Goal: Task Accomplishment & Management: Manage account settings

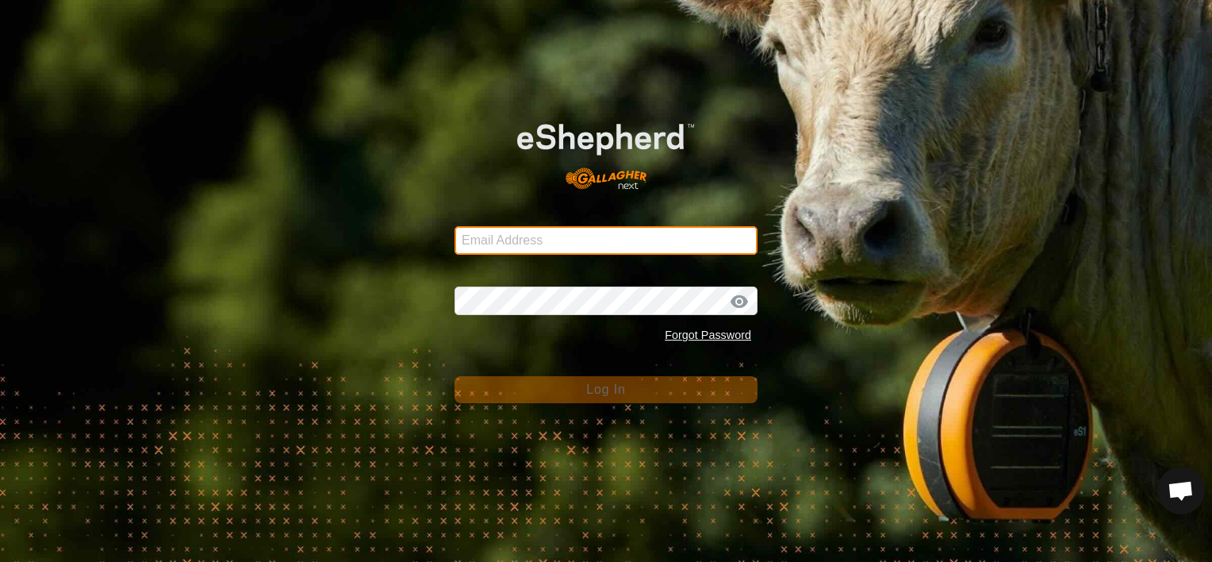
type input "[PERSON_NAME][EMAIL_ADDRESS][DOMAIN_NAME]"
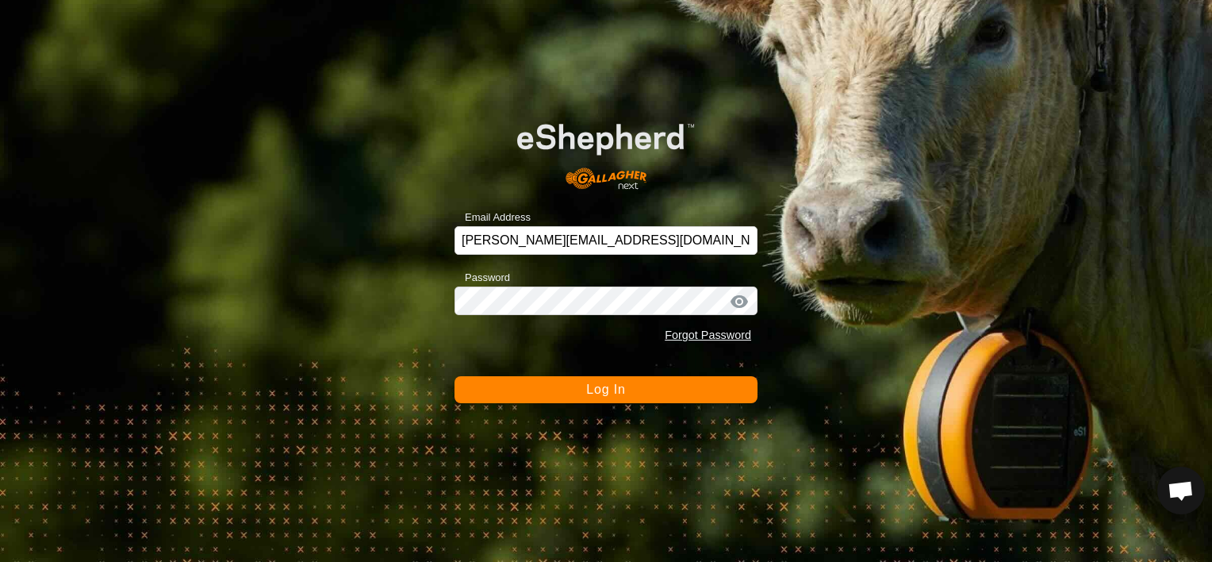
click at [555, 390] on button "Log In" at bounding box center [605, 389] width 303 height 27
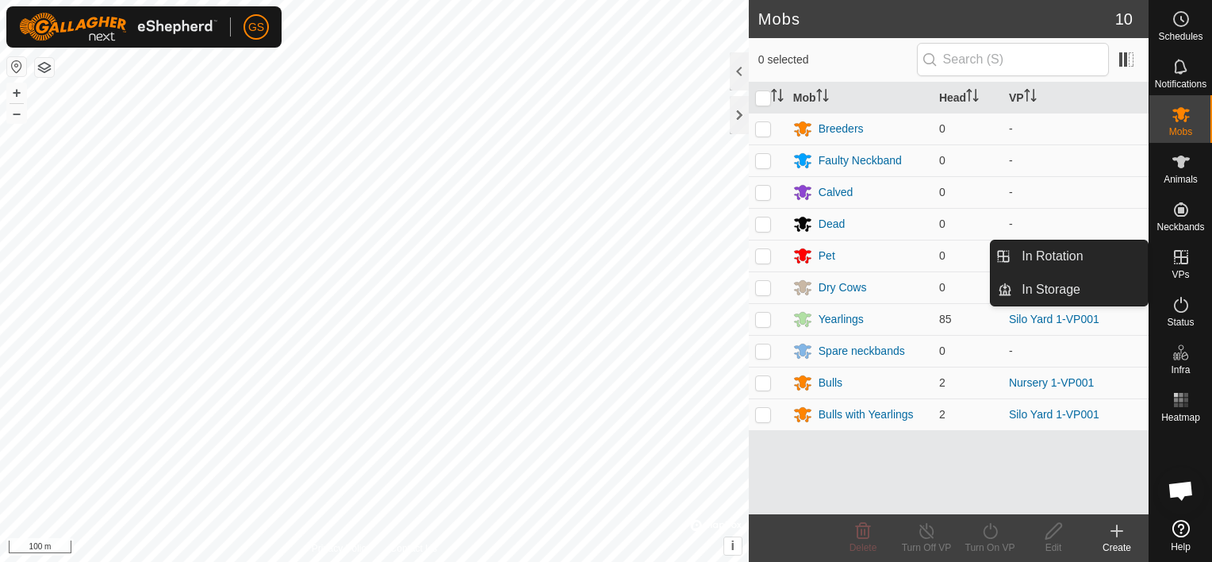
click at [1183, 259] on icon at bounding box center [1180, 256] width 19 height 19
click at [1091, 261] on link "In Rotation" at bounding box center [1080, 256] width 136 height 32
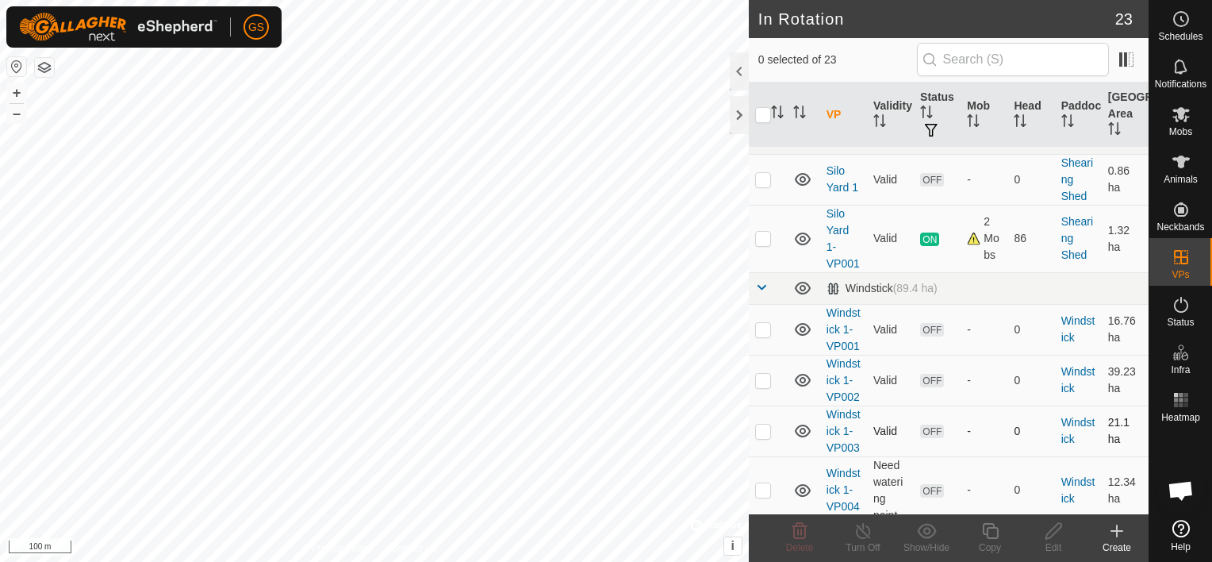
scroll to position [1211, 0]
click at [757, 247] on p-checkbox at bounding box center [763, 241] width 16 height 13
checkbox input "true"
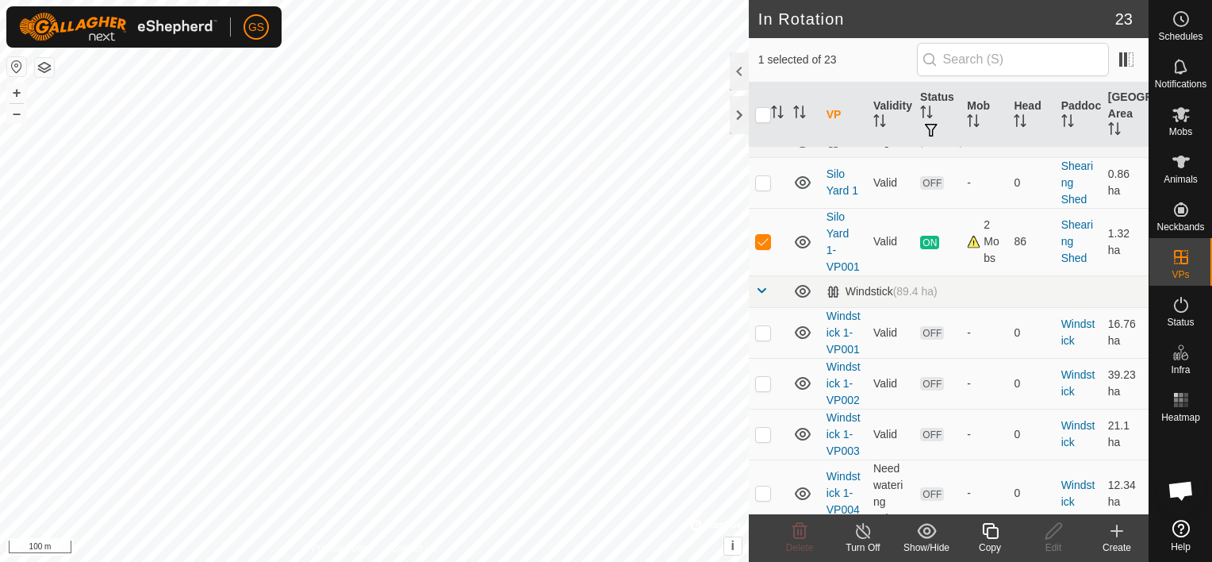
click at [991, 535] on icon at bounding box center [990, 530] width 20 height 19
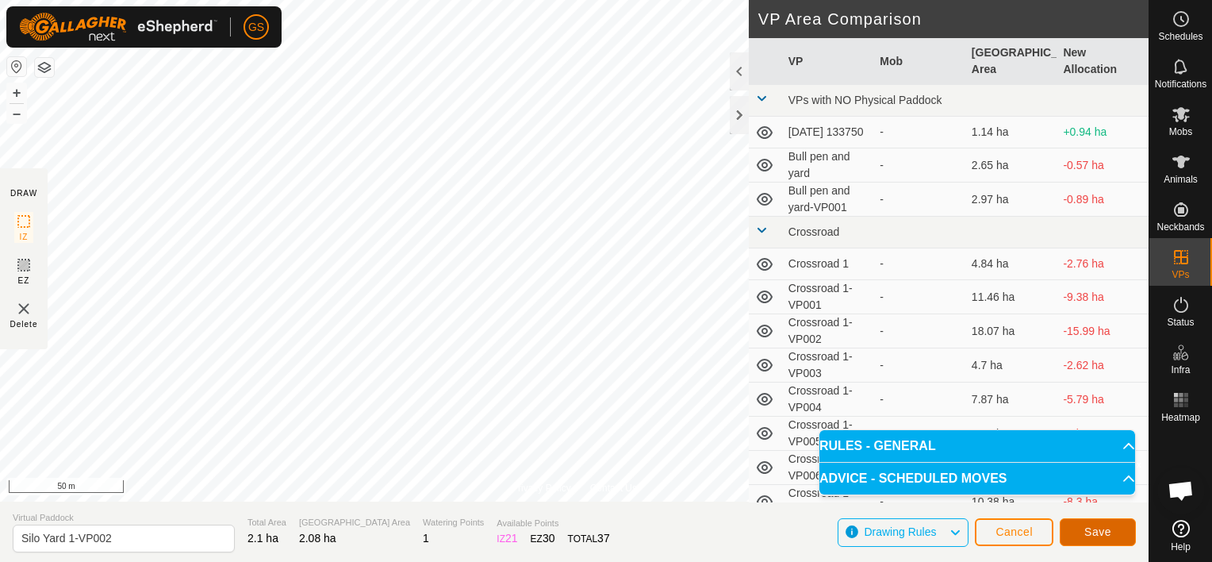
click at [1087, 529] on span "Save" at bounding box center [1097, 531] width 27 height 13
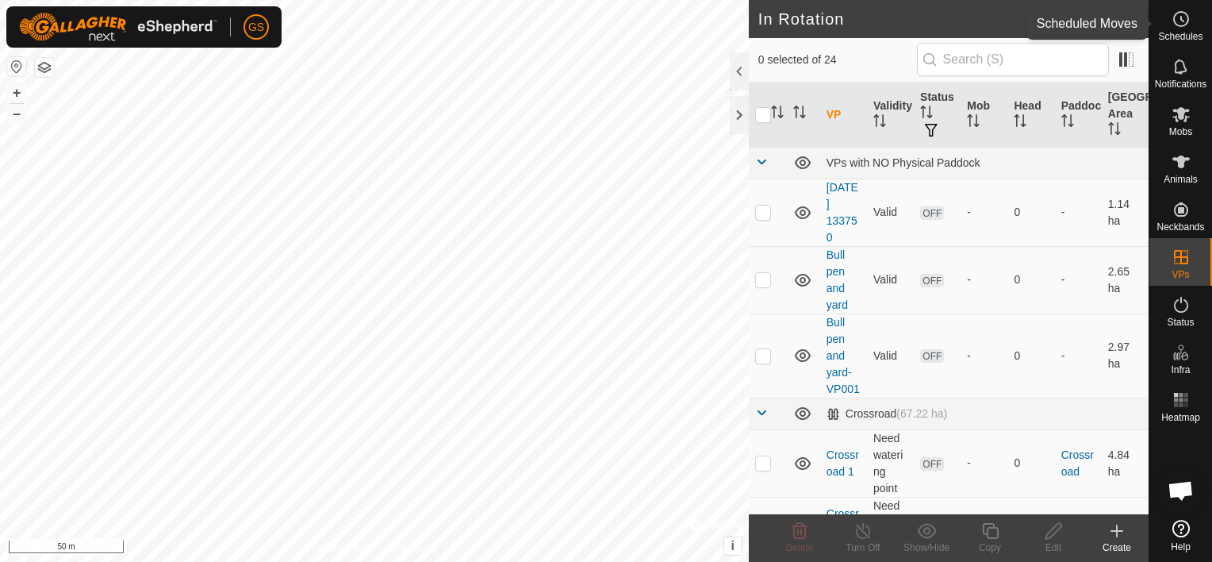
click at [1185, 27] on icon at bounding box center [1180, 19] width 19 height 19
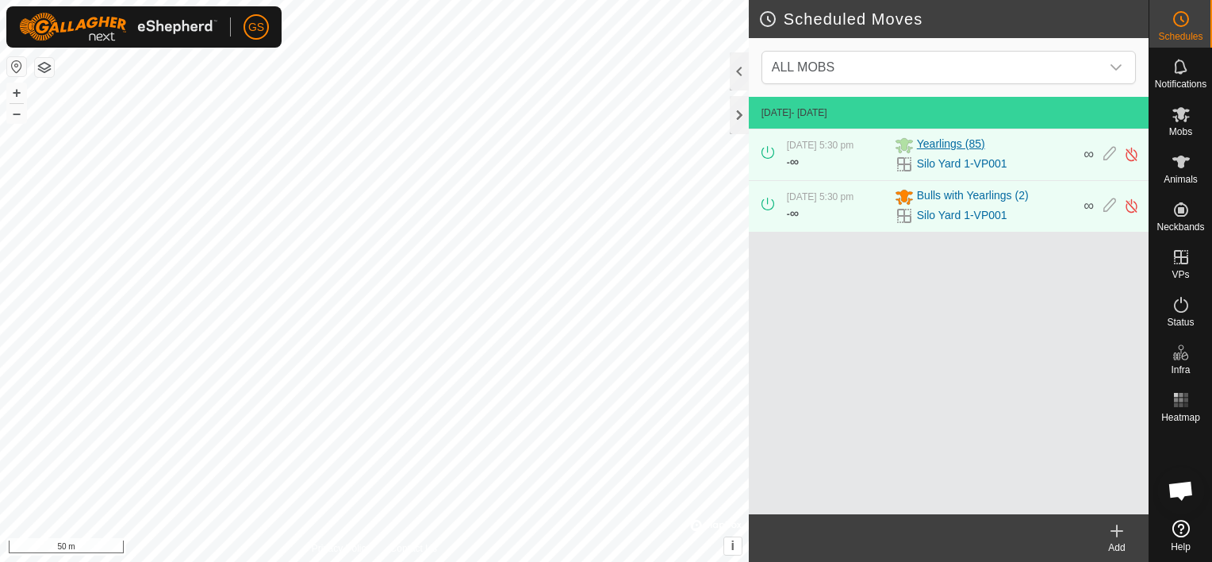
click at [941, 145] on span "Yearlings (85)" at bounding box center [951, 145] width 68 height 19
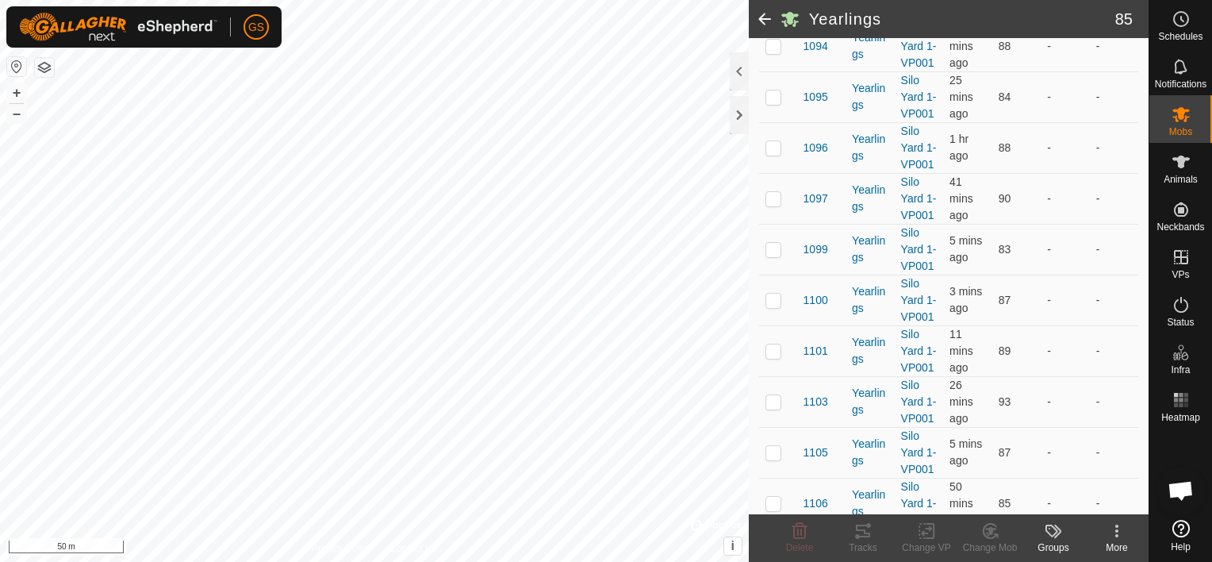
scroll to position [3886, 0]
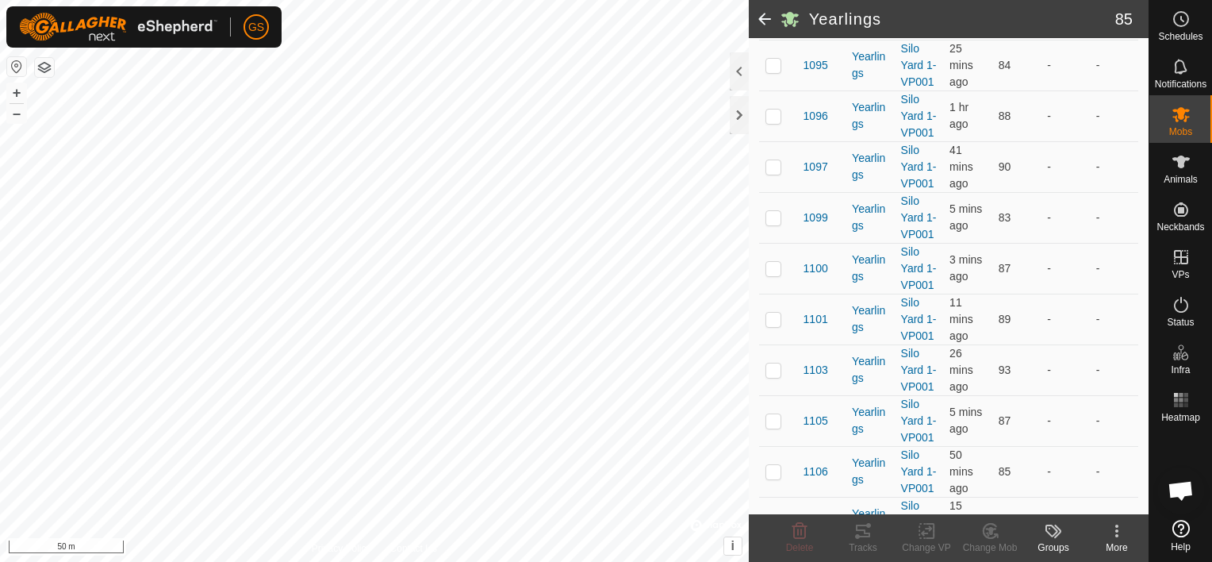
click at [759, 20] on span at bounding box center [765, 19] width 32 height 38
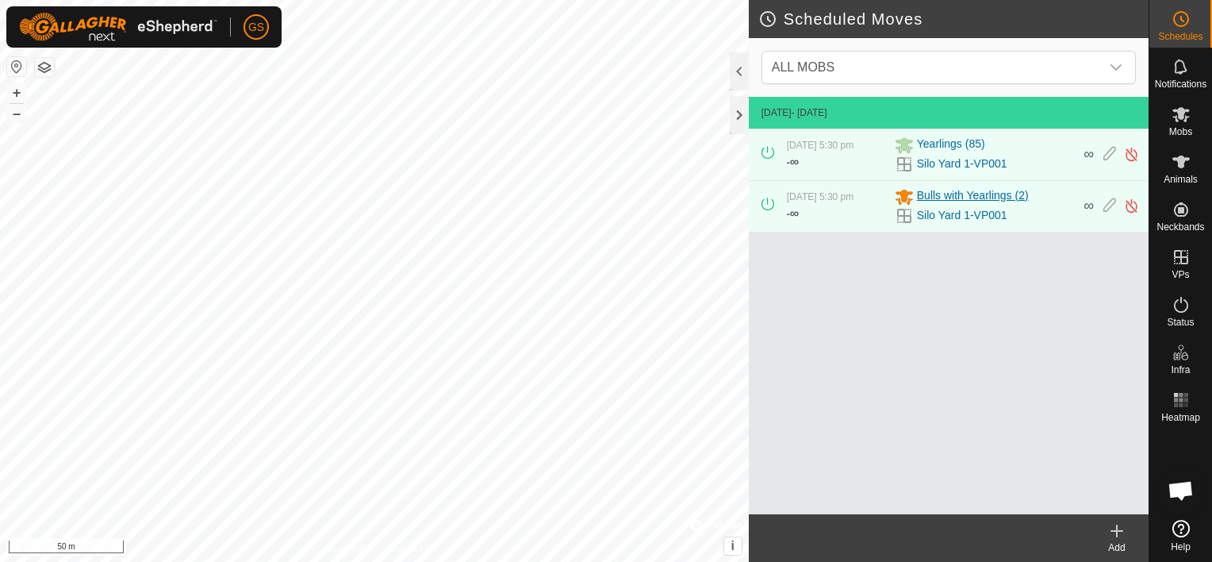
click at [983, 190] on span "Bulls with Yearlings (2)" at bounding box center [973, 196] width 112 height 19
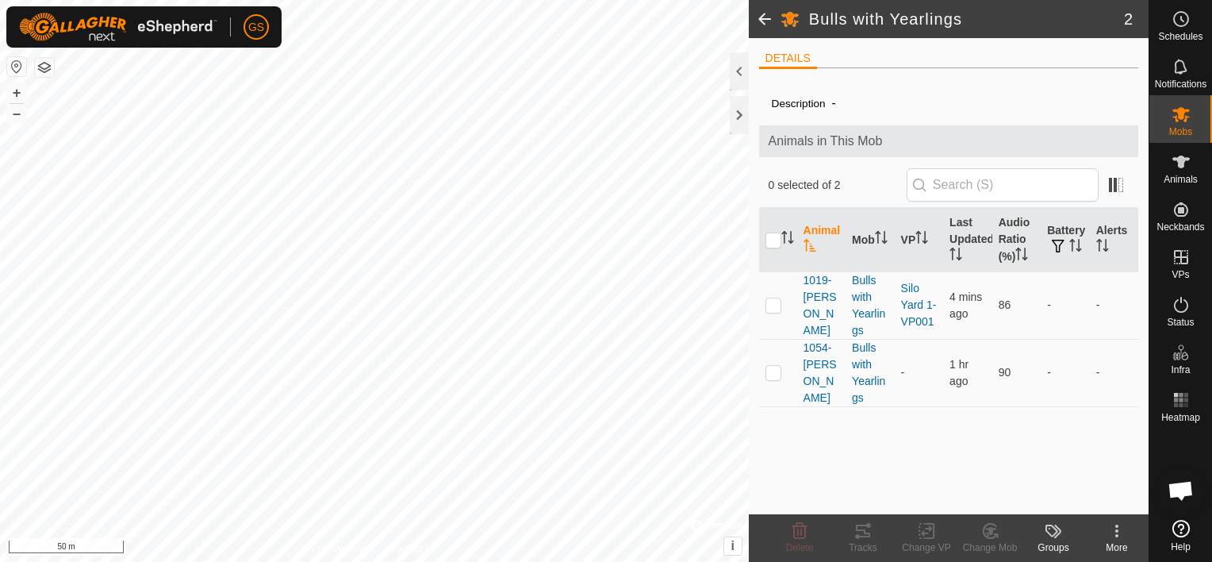
click at [1127, 535] on kebab-svg-icon at bounding box center [1116, 530] width 63 height 19
click at [1056, 499] on link "Edit Mob Detail" at bounding box center [1069, 497] width 157 height 32
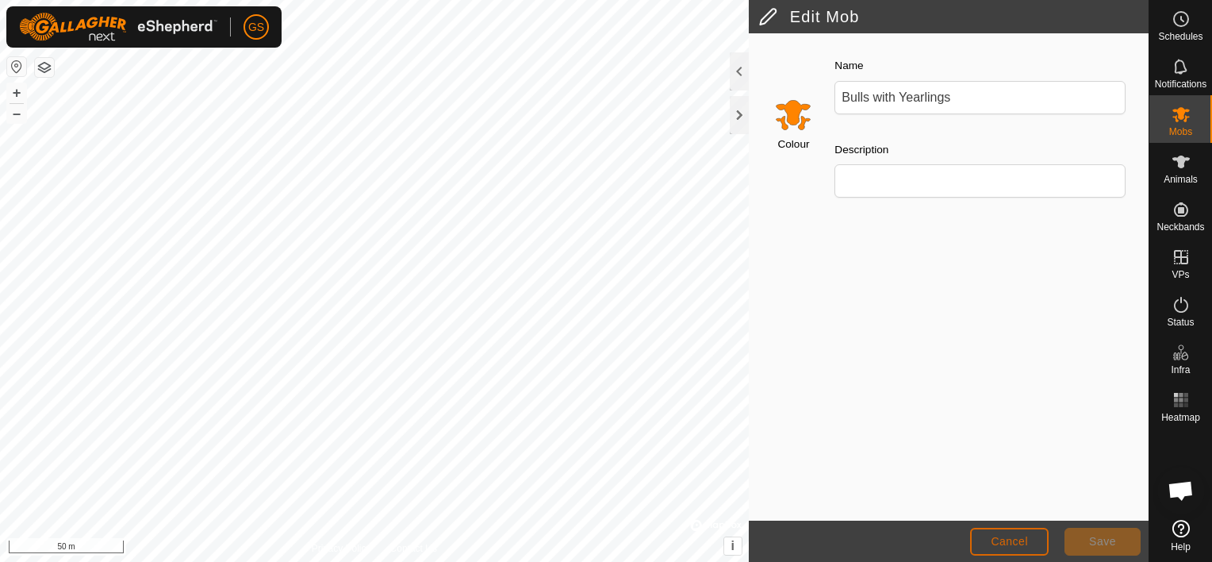
click at [1026, 539] on span "Cancel" at bounding box center [1009, 541] width 37 height 13
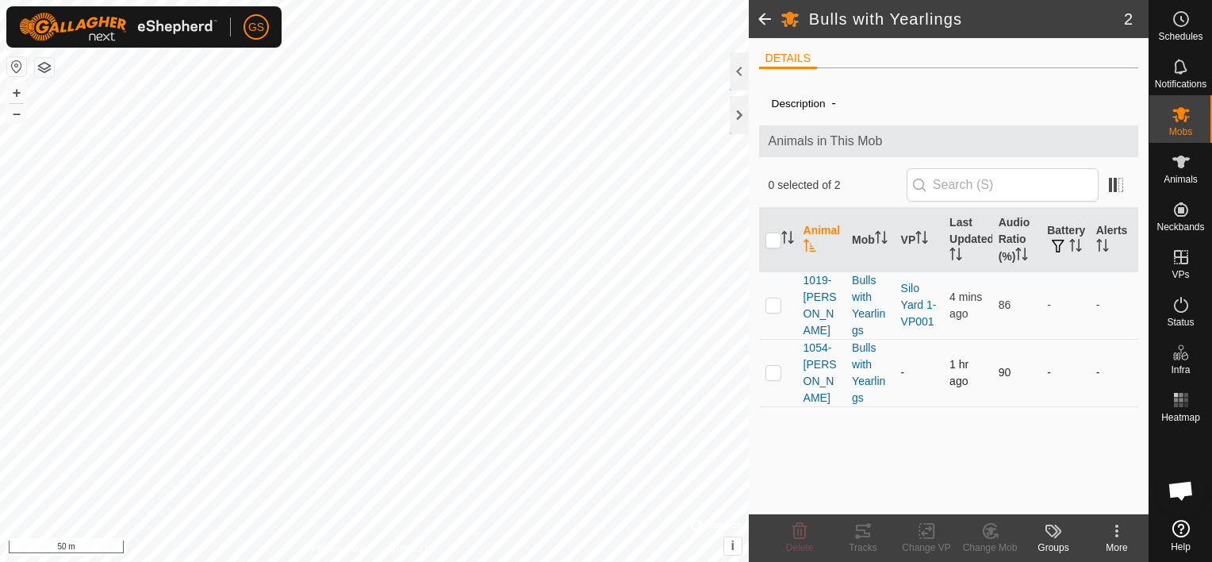
click at [773, 371] on p-checkbox at bounding box center [773, 372] width 16 height 13
click at [999, 536] on icon at bounding box center [990, 530] width 20 height 19
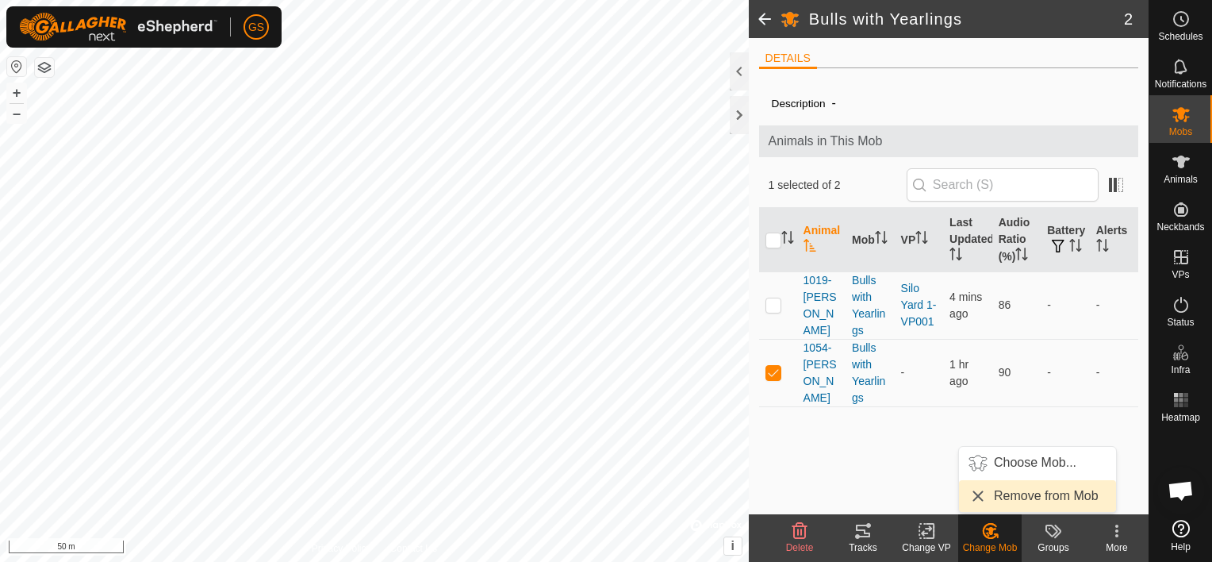
click at [1022, 499] on link "Remove from Mob" at bounding box center [1037, 496] width 157 height 32
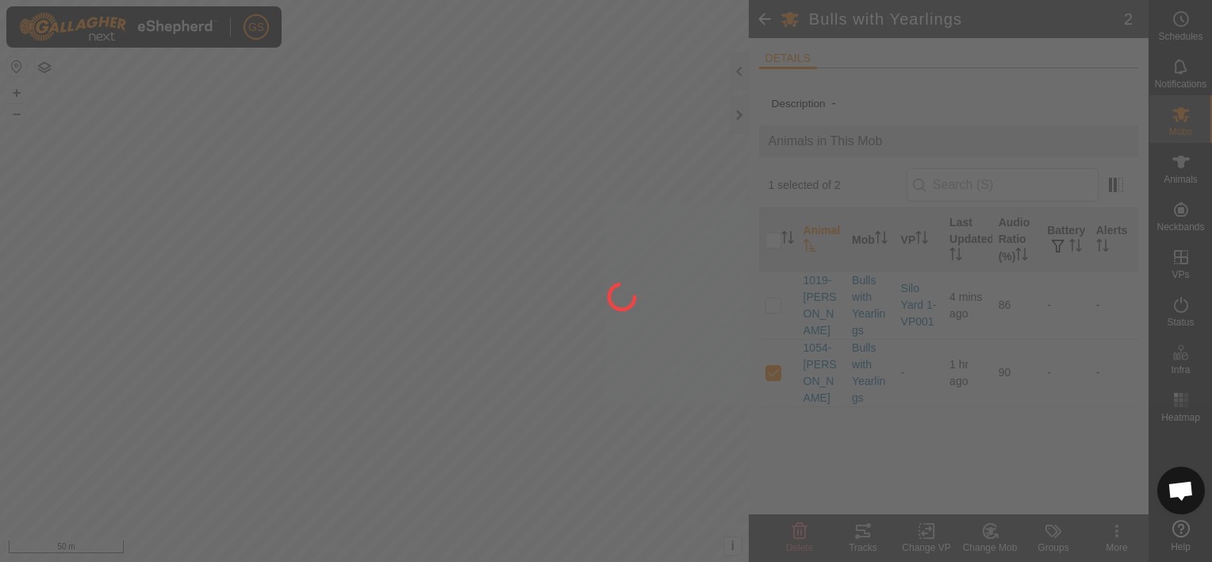
checkbox input "false"
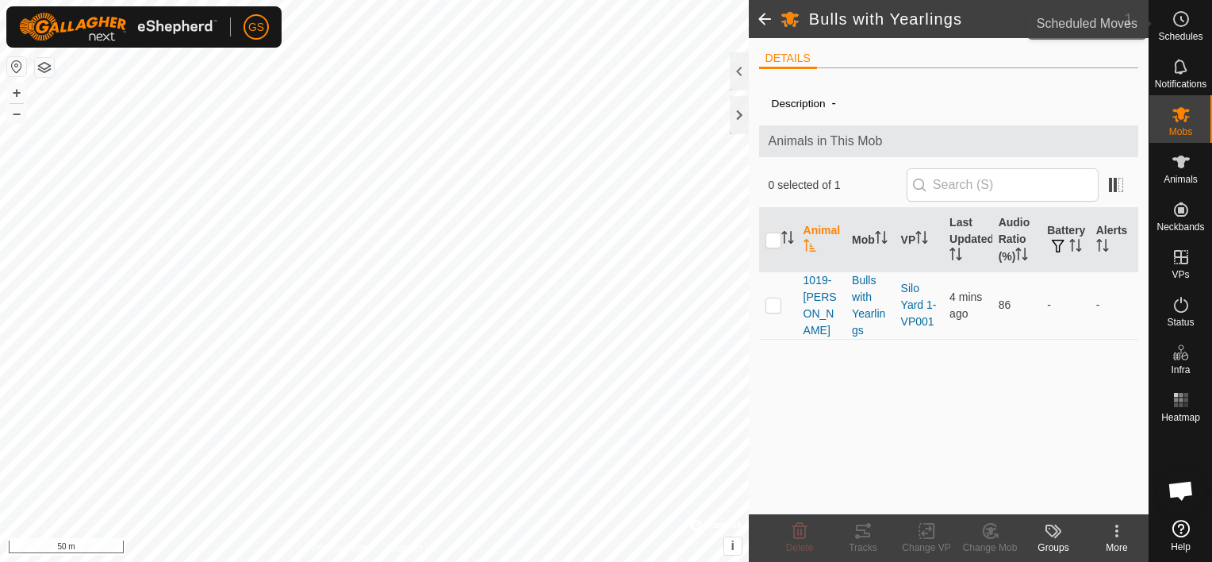
click at [1187, 29] on es-schedule-vp-svg-icon at bounding box center [1181, 18] width 29 height 25
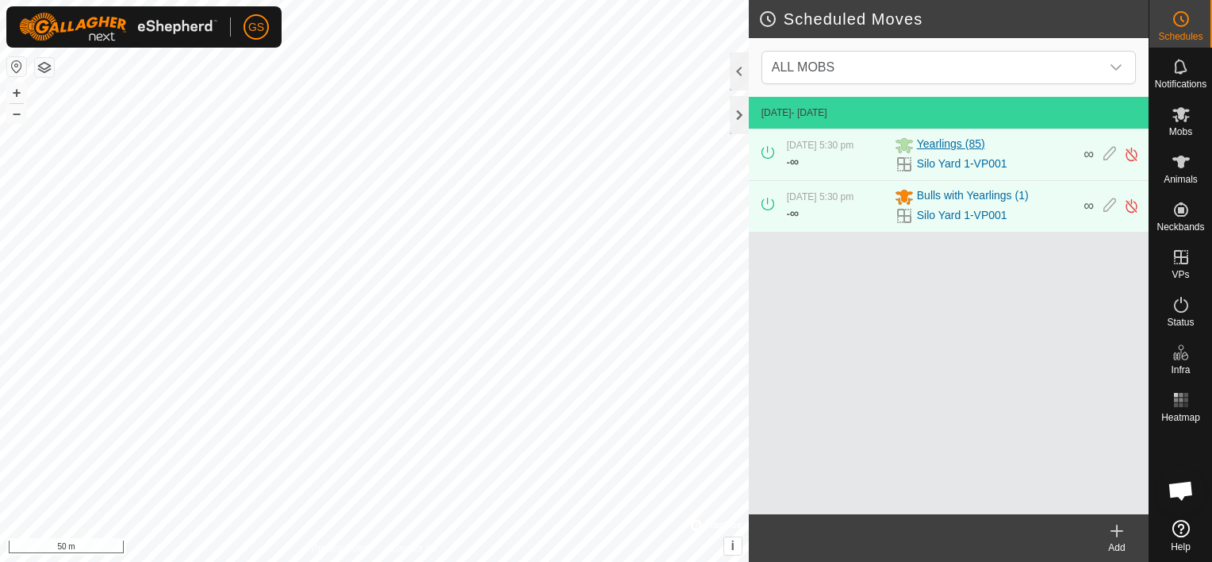
click at [949, 138] on span "Yearlings (85)" at bounding box center [951, 145] width 68 height 19
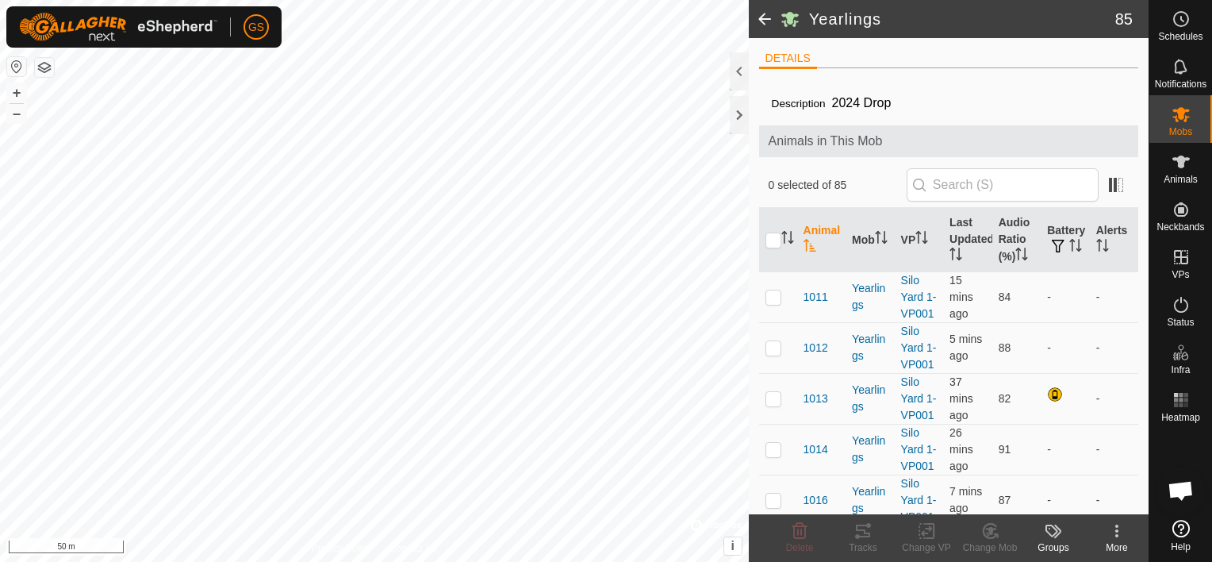
click at [765, 23] on span at bounding box center [765, 19] width 32 height 38
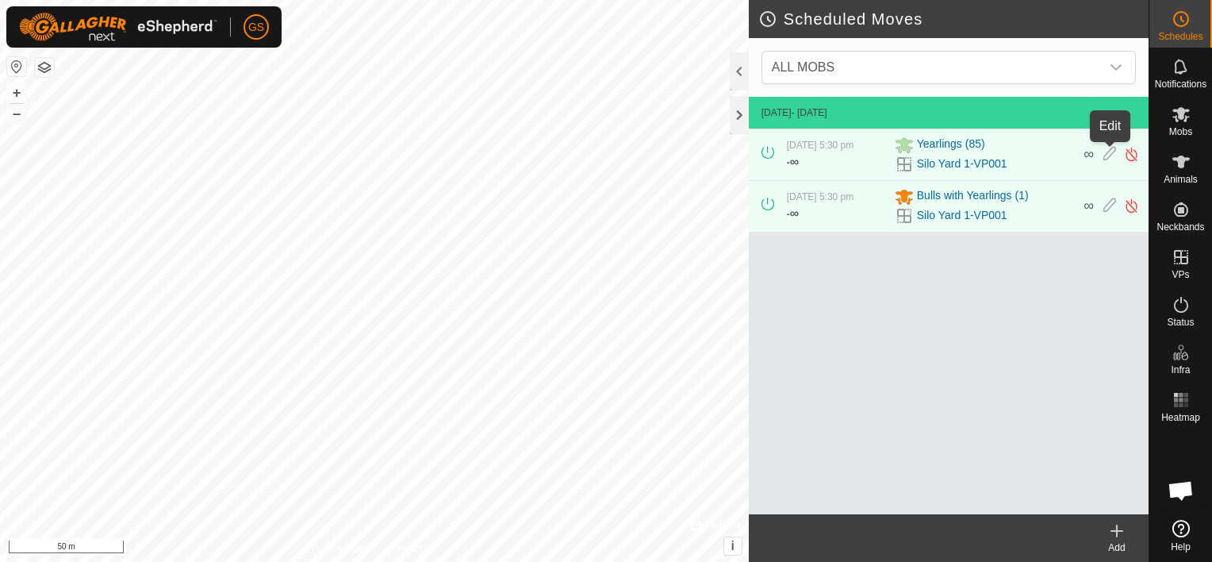
click at [1112, 149] on icon at bounding box center [1109, 154] width 13 height 17
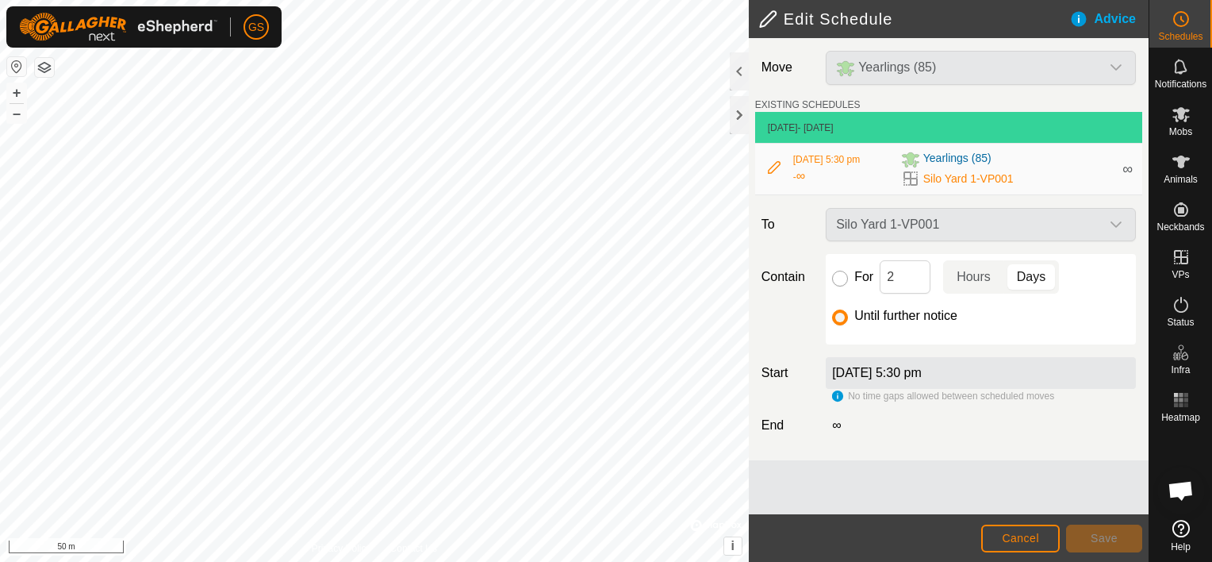
click at [841, 279] on input "For" at bounding box center [840, 278] width 16 height 16
radio input "true"
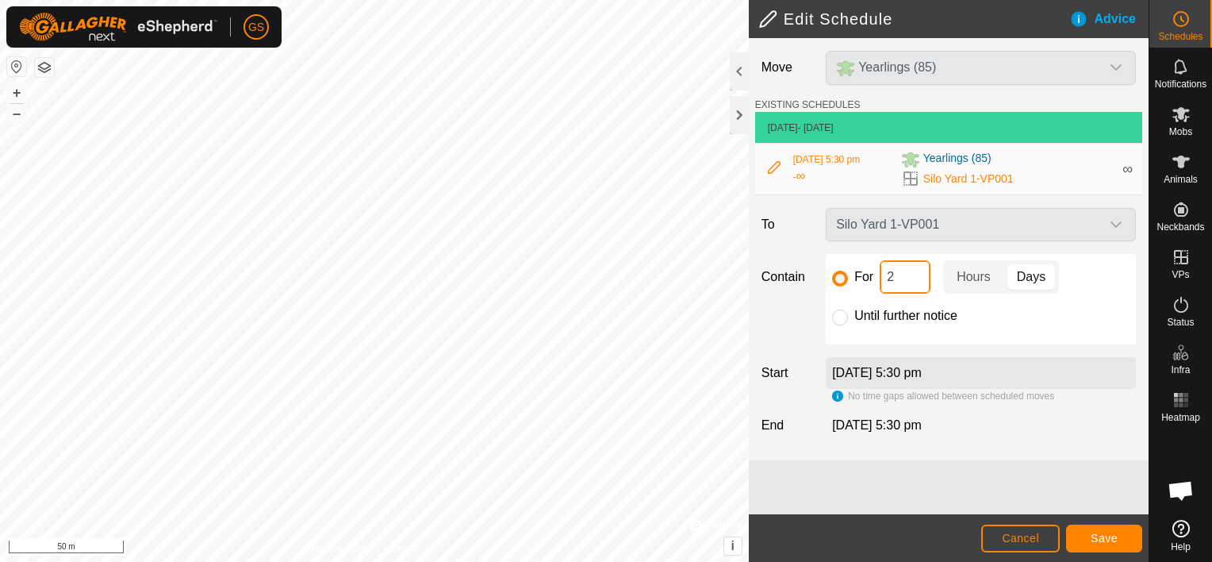
click at [906, 284] on input "2" at bounding box center [905, 276] width 51 height 33
drag, startPoint x: 906, startPoint y: 284, endPoint x: 883, endPoint y: 283, distance: 23.0
click at [883, 283] on input "2" at bounding box center [905, 276] width 51 height 33
click at [983, 278] on p-togglebutton "Hours" at bounding box center [973, 276] width 61 height 33
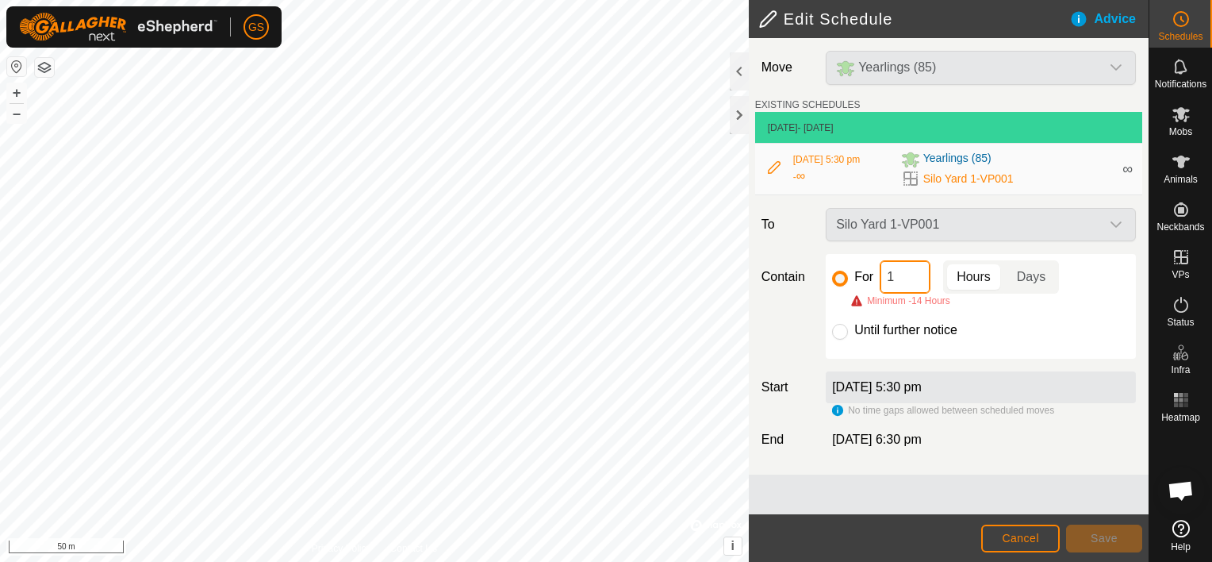
click at [906, 279] on input "1" at bounding box center [905, 276] width 51 height 33
drag, startPoint x: 906, startPoint y: 279, endPoint x: 885, endPoint y: 279, distance: 20.6
click at [885, 279] on input "1" at bounding box center [905, 276] width 51 height 33
type input "14"
click at [958, 306] on div "Minimum -14 Hours" at bounding box center [999, 300] width 297 height 14
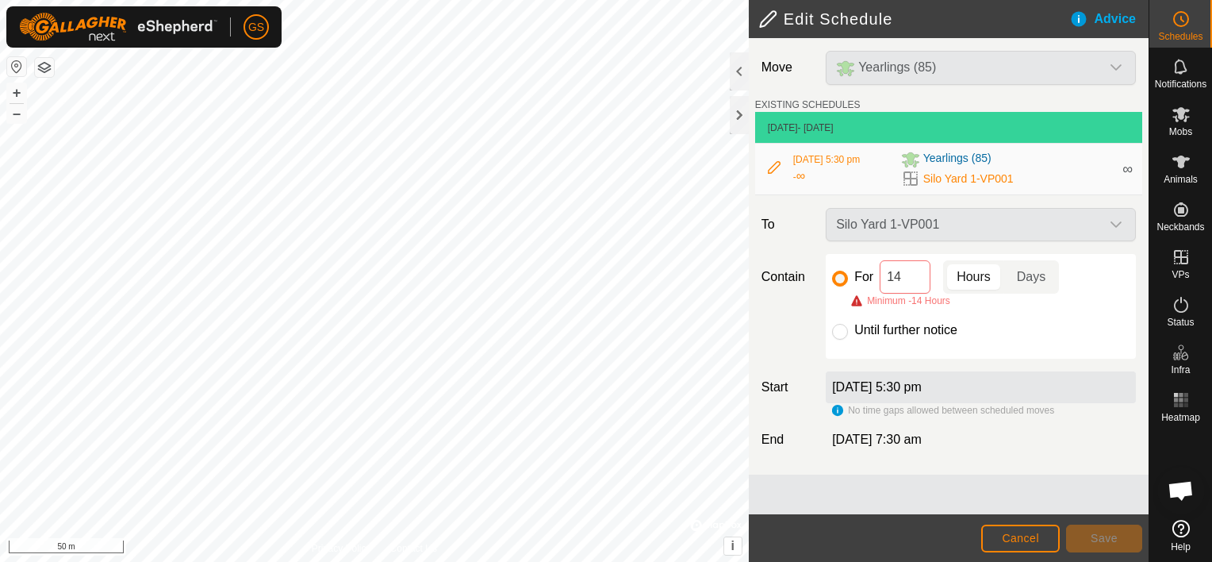
click at [968, 277] on p-togglebutton "Hours" at bounding box center [973, 276] width 61 height 33
click at [879, 228] on div "Silo Yard 1-VP001" at bounding box center [980, 224] width 323 height 33
click at [880, 343] on div "For 14 Hours Days Minimum -14 Hours Until further notice" at bounding box center [981, 306] width 310 height 105
click at [869, 391] on label "[DATE] 5:30 pm" at bounding box center [877, 386] width 90 height 13
click at [1025, 535] on span "Cancel" at bounding box center [1020, 537] width 37 height 13
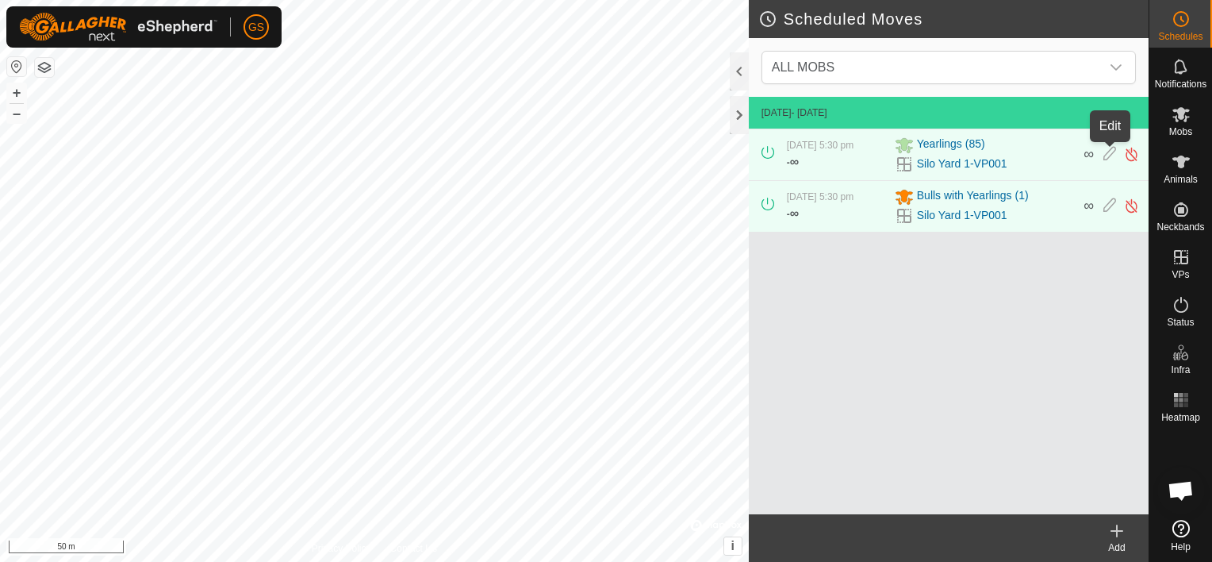
click at [1108, 153] on icon at bounding box center [1109, 154] width 13 height 17
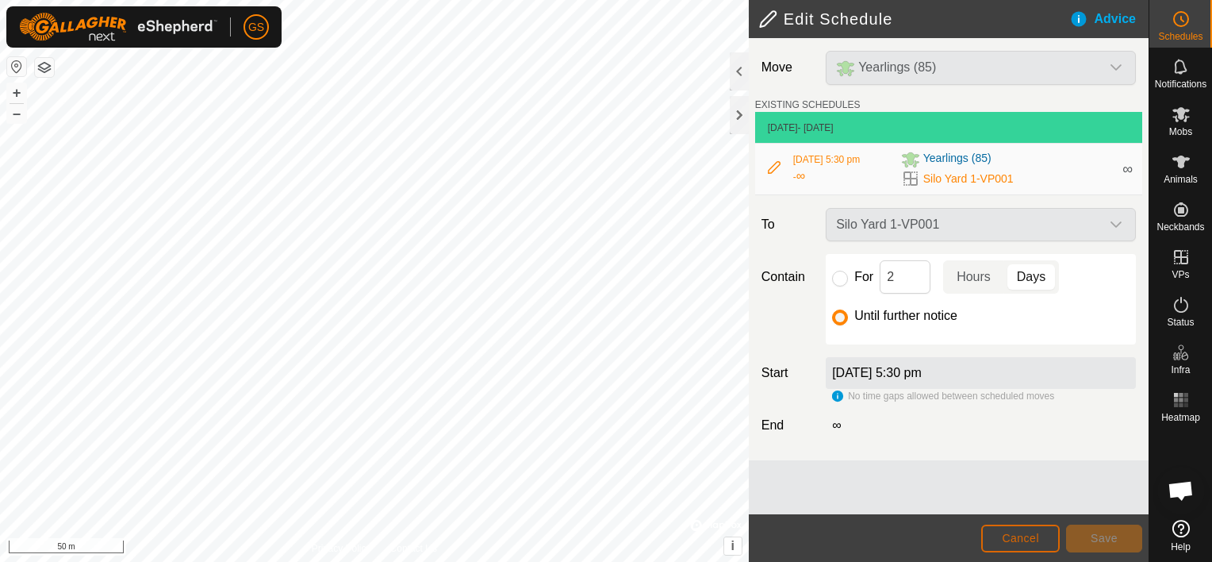
click at [1052, 543] on button "Cancel" at bounding box center [1020, 538] width 79 height 28
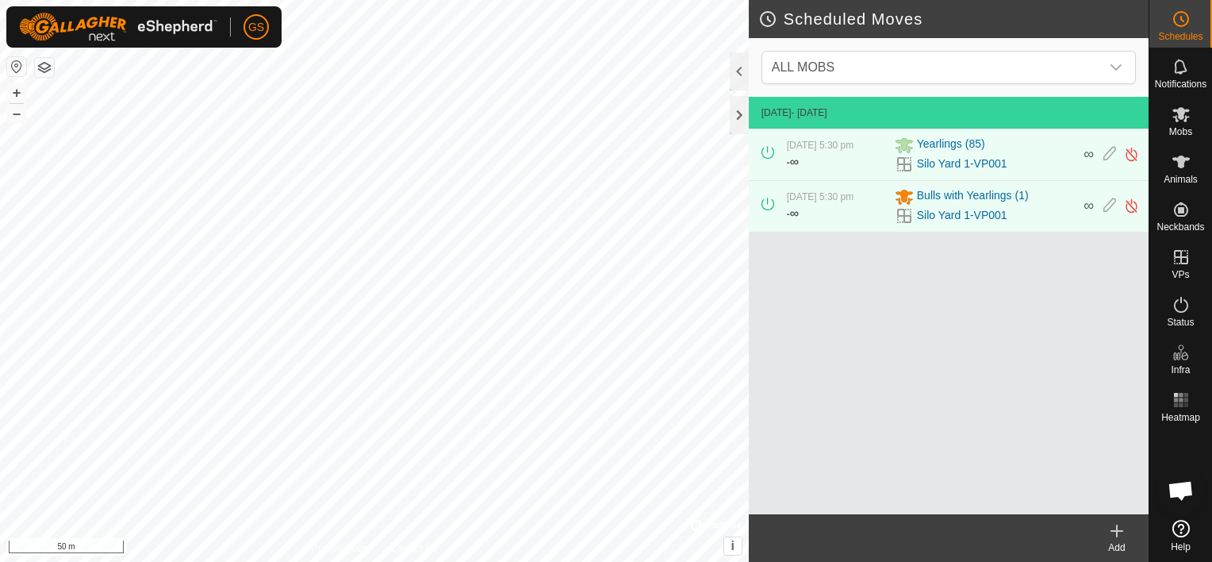
click at [1121, 527] on icon at bounding box center [1116, 530] width 19 height 19
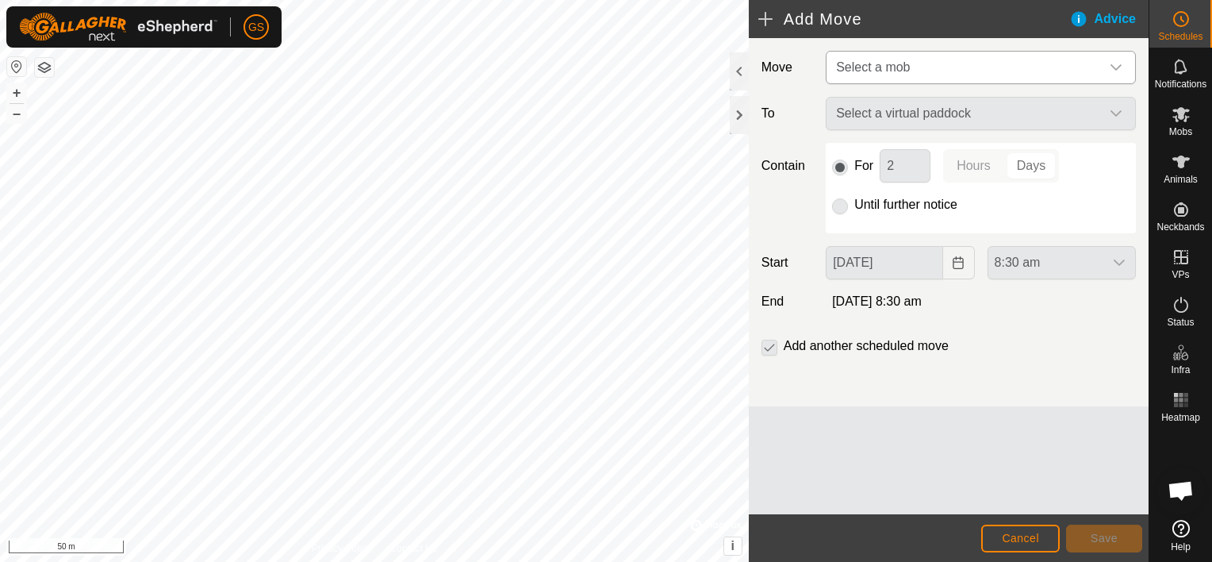
click at [1116, 71] on icon "dropdown trigger" at bounding box center [1116, 67] width 13 height 13
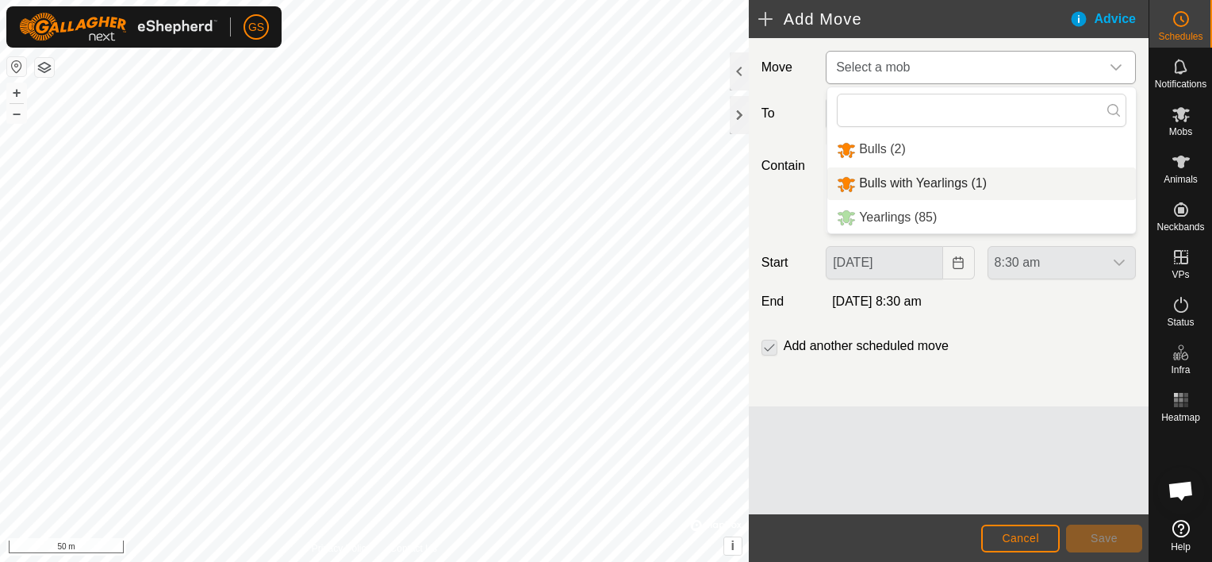
click at [967, 184] on li "Bulls with Yearlings (1)" at bounding box center [981, 183] width 309 height 33
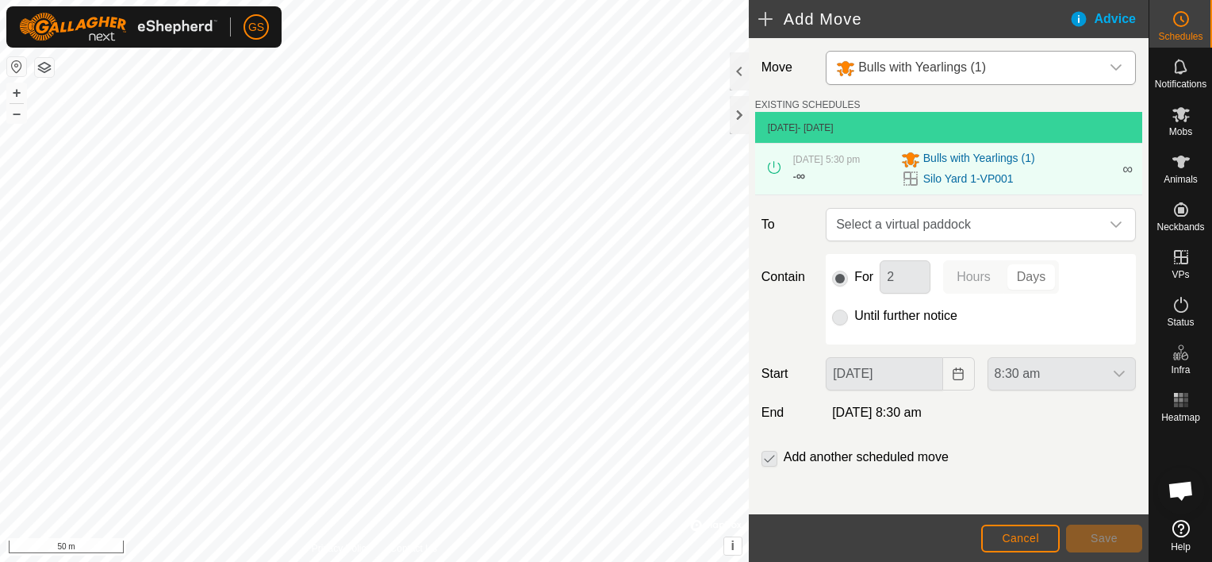
click at [1110, 71] on icon "dropdown trigger" at bounding box center [1116, 67] width 13 height 13
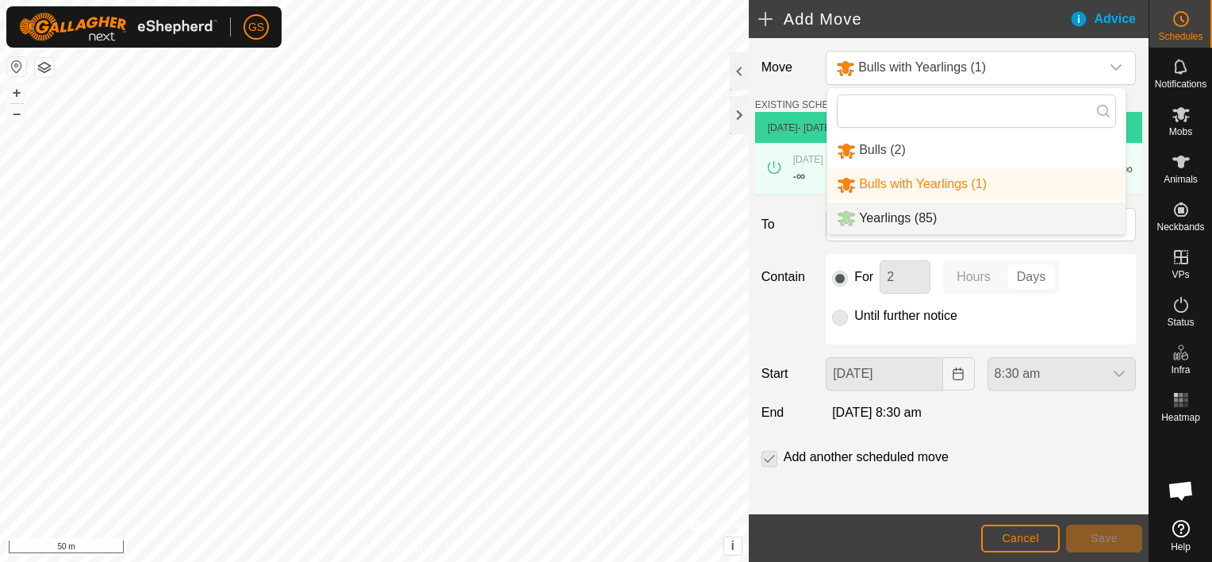
click at [960, 218] on li "Yearlings (85)" at bounding box center [976, 218] width 298 height 33
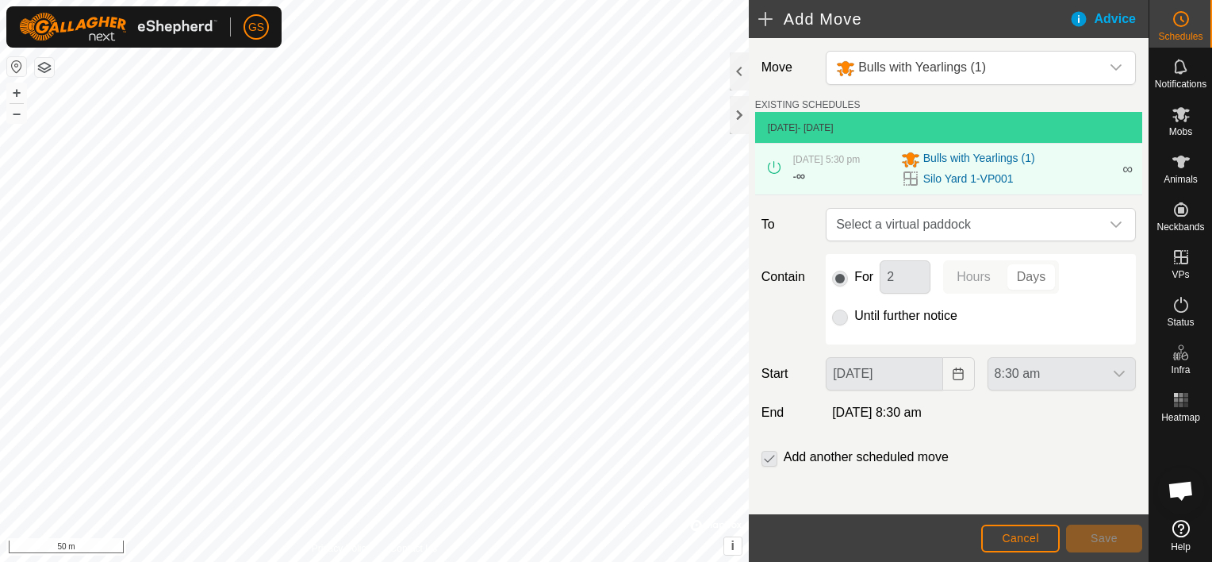
type input "[DATE]"
click at [1110, 228] on icon "dropdown trigger" at bounding box center [1116, 224] width 13 height 13
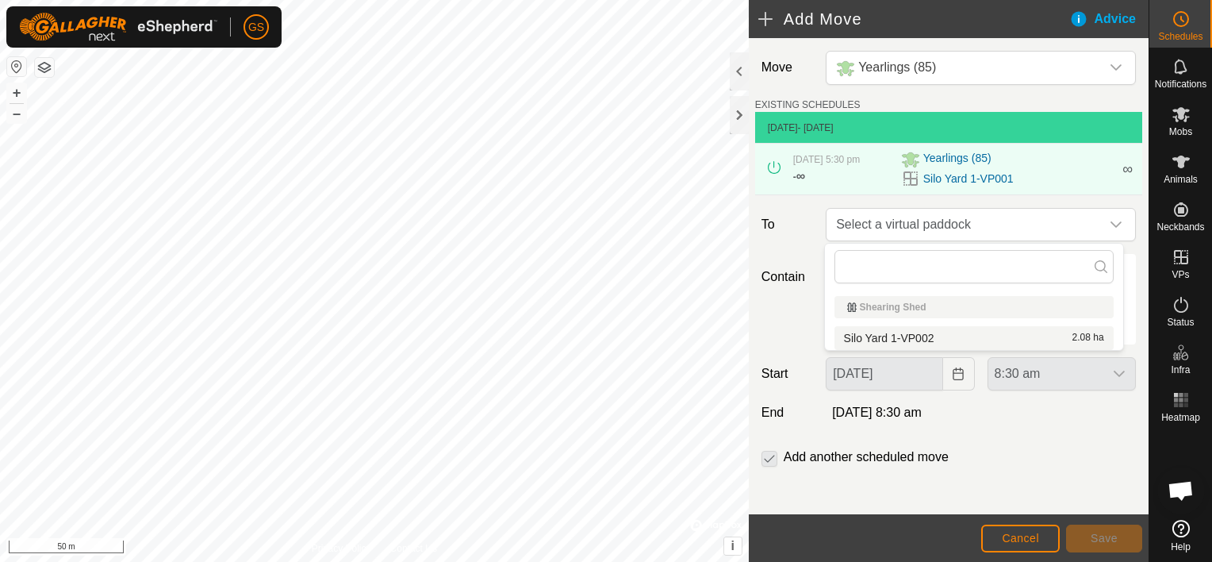
click at [936, 341] on li "Silo Yard 1-VP002 2.08 ha" at bounding box center [973, 338] width 279 height 24
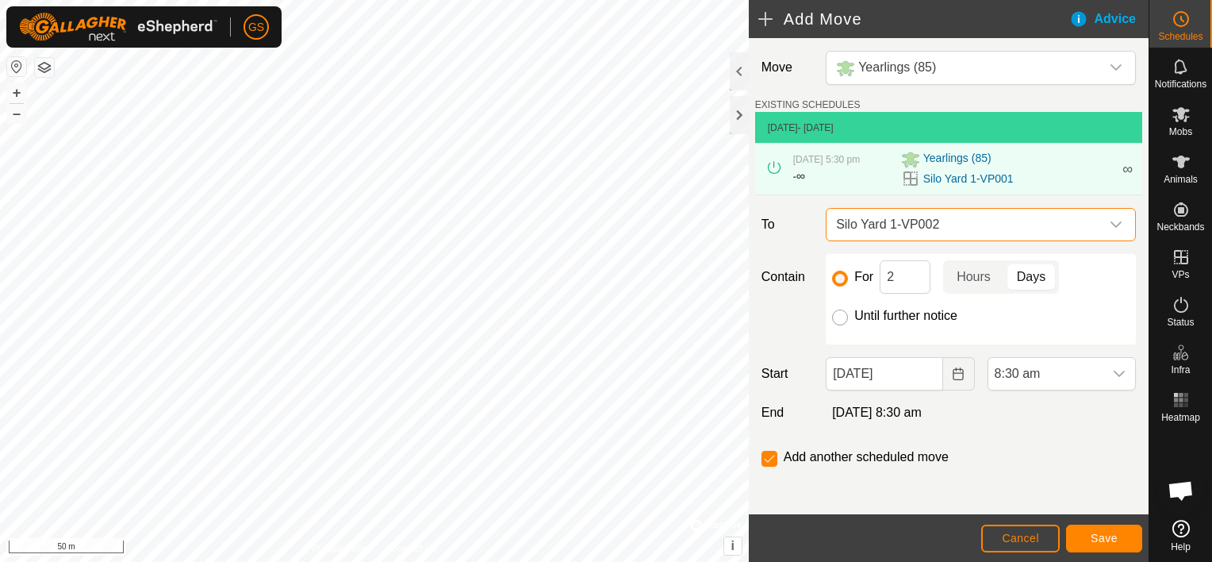
click at [841, 317] on input "Until further notice" at bounding box center [840, 317] width 16 height 16
radio input "true"
checkbox input "false"
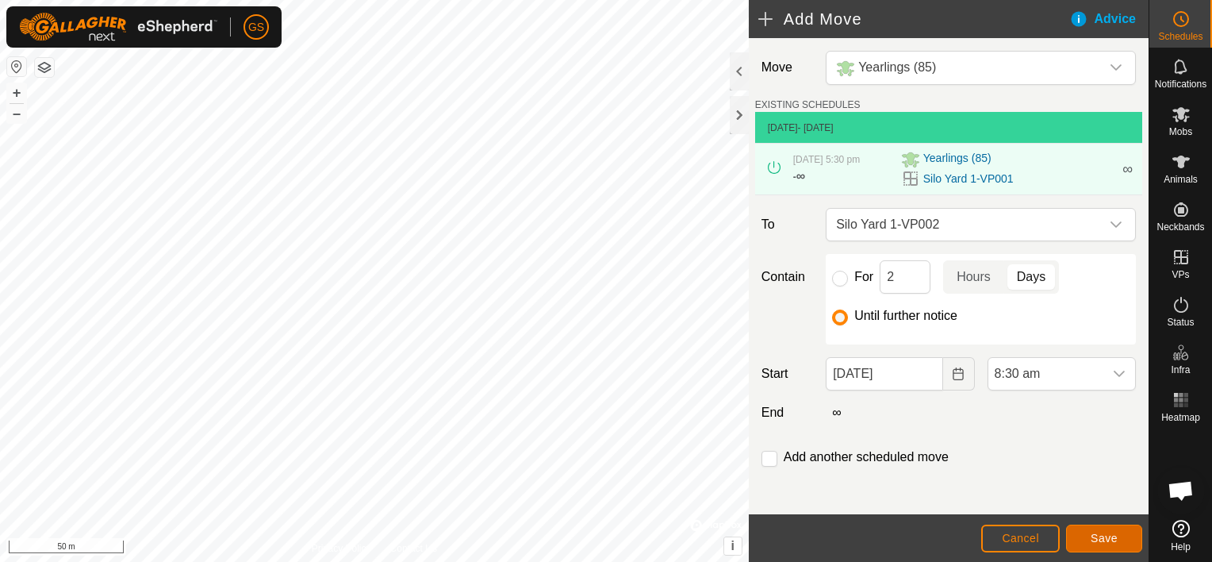
click at [1114, 539] on span "Save" at bounding box center [1104, 537] width 27 height 13
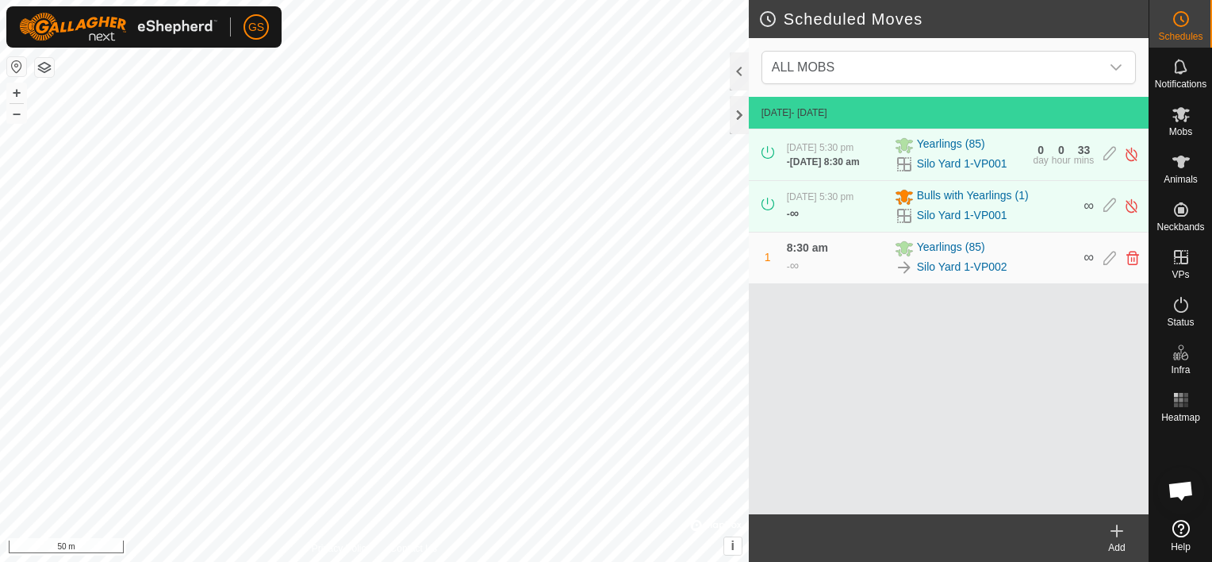
click at [1122, 535] on icon at bounding box center [1116, 530] width 19 height 19
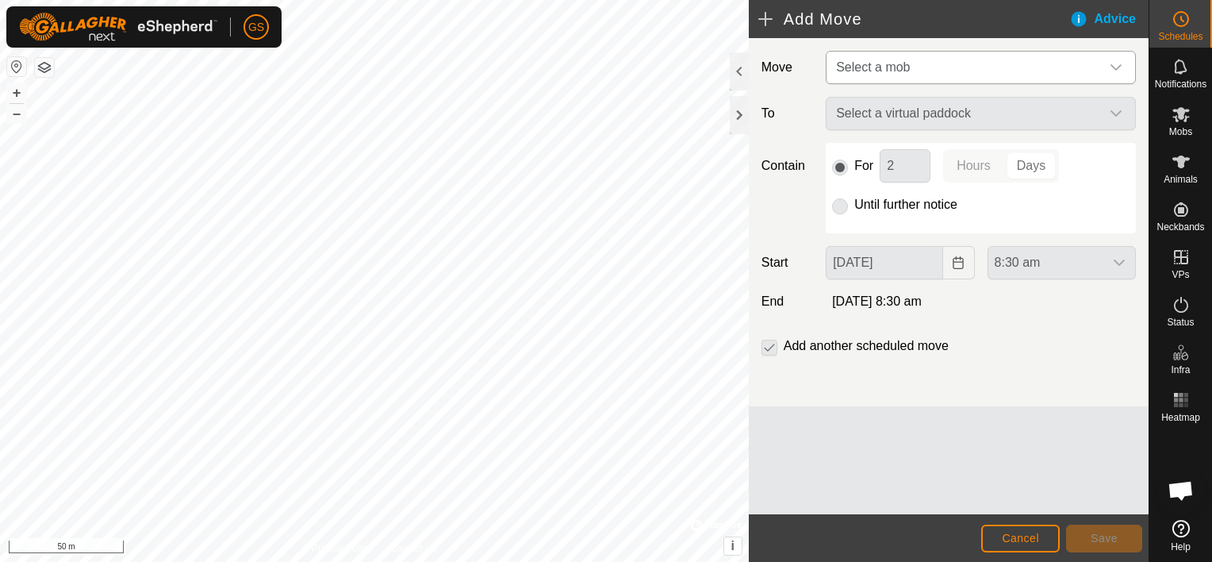
click at [1091, 63] on span "Select a mob" at bounding box center [965, 68] width 270 height 32
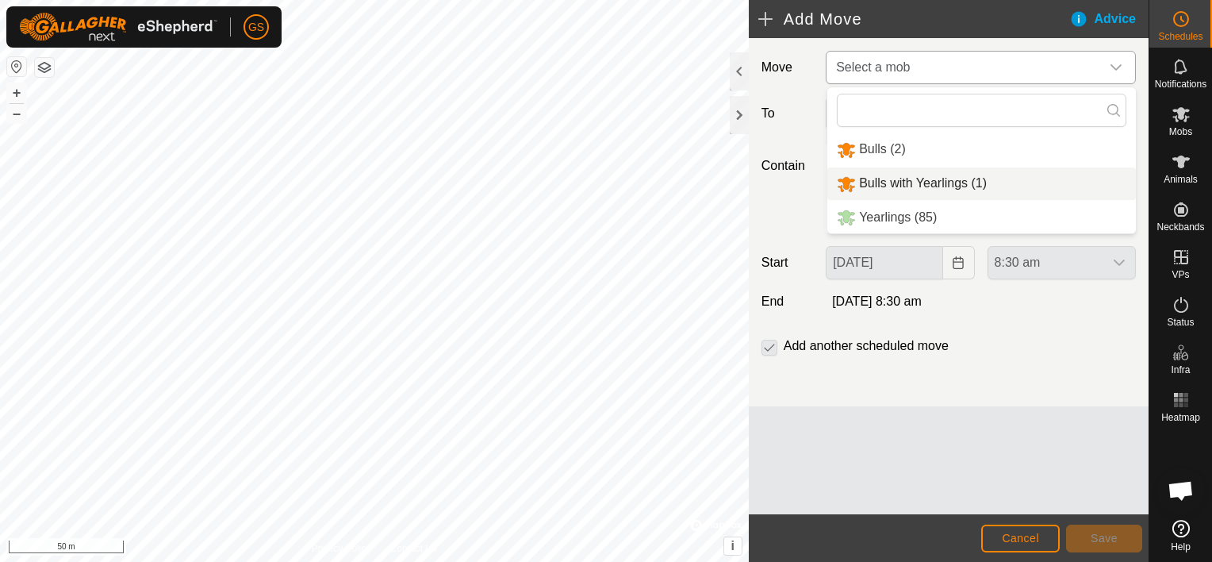
click at [971, 178] on li "Bulls with Yearlings (1)" at bounding box center [981, 183] width 309 height 33
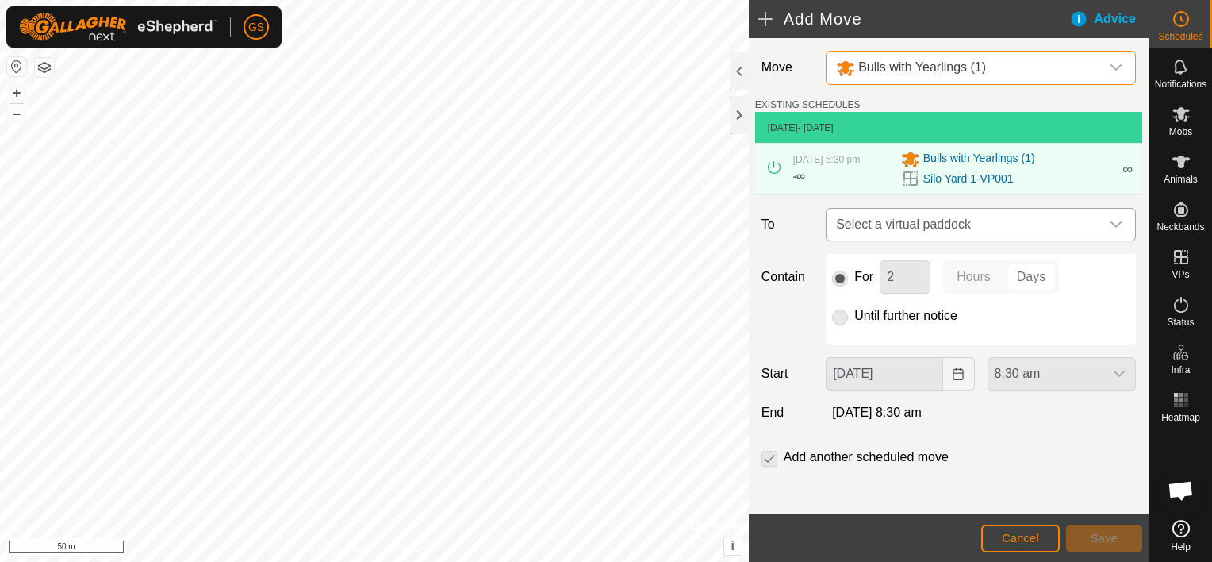
click at [896, 226] on span "Select a virtual paddock" at bounding box center [965, 225] width 270 height 32
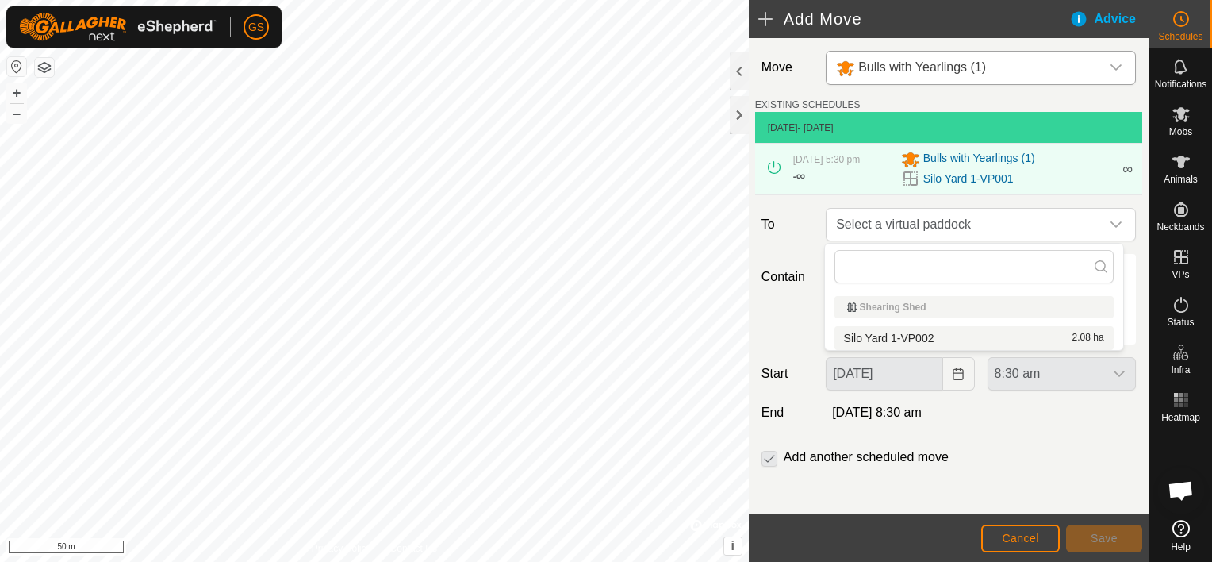
click at [892, 336] on li "Silo Yard 1-VP002 2.08 ha" at bounding box center [973, 338] width 279 height 24
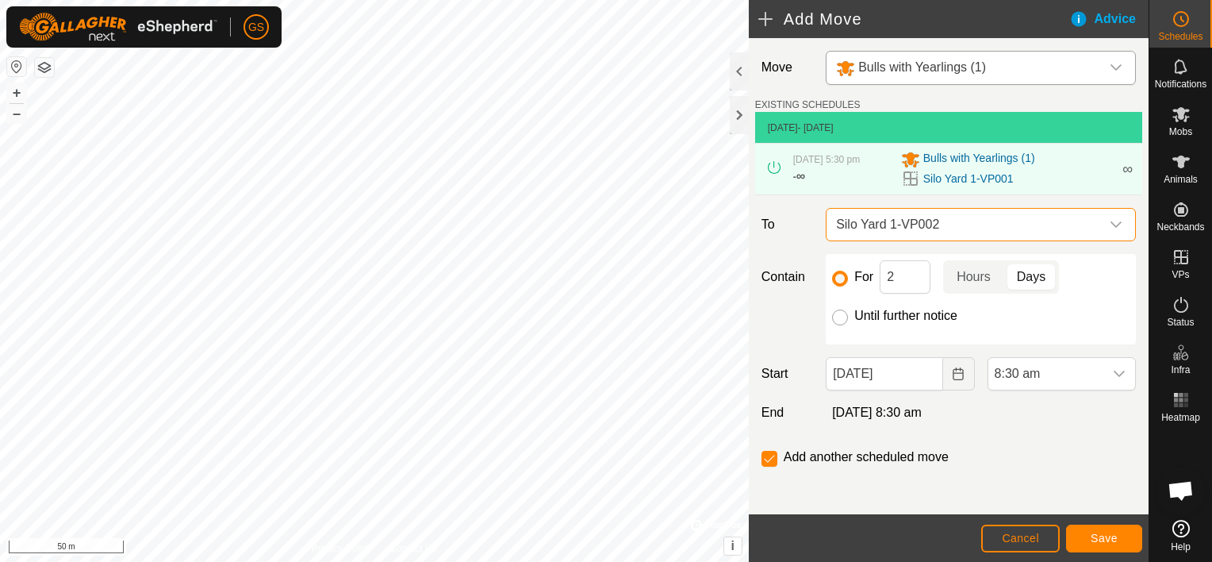
click at [839, 321] on input "Until further notice" at bounding box center [840, 317] width 16 height 16
radio input "true"
checkbox input "false"
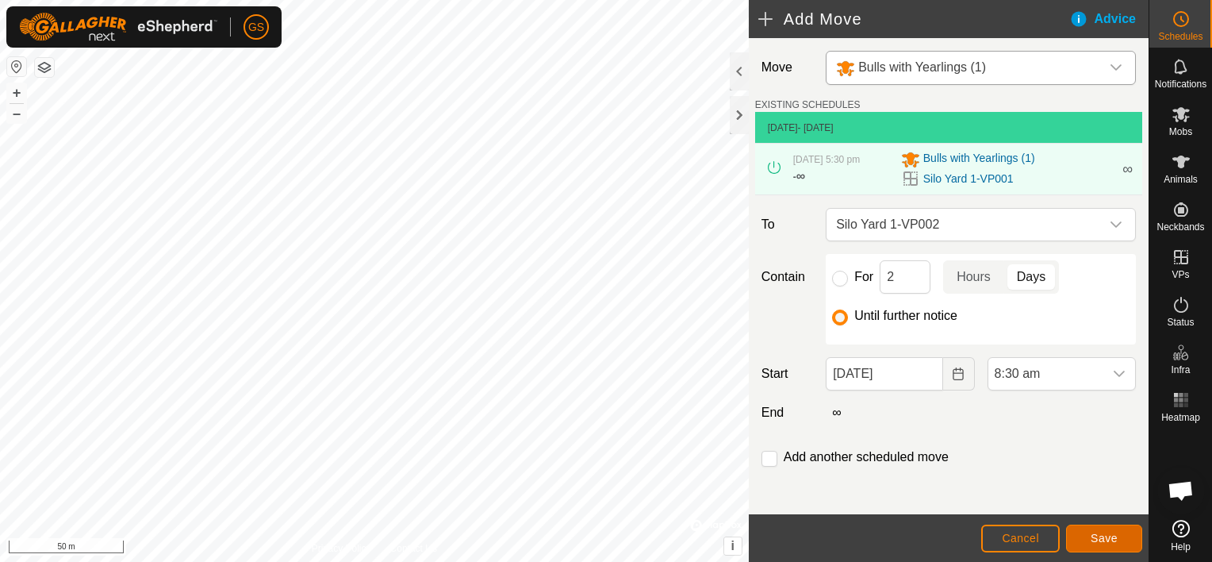
click at [1095, 534] on span "Save" at bounding box center [1104, 537] width 27 height 13
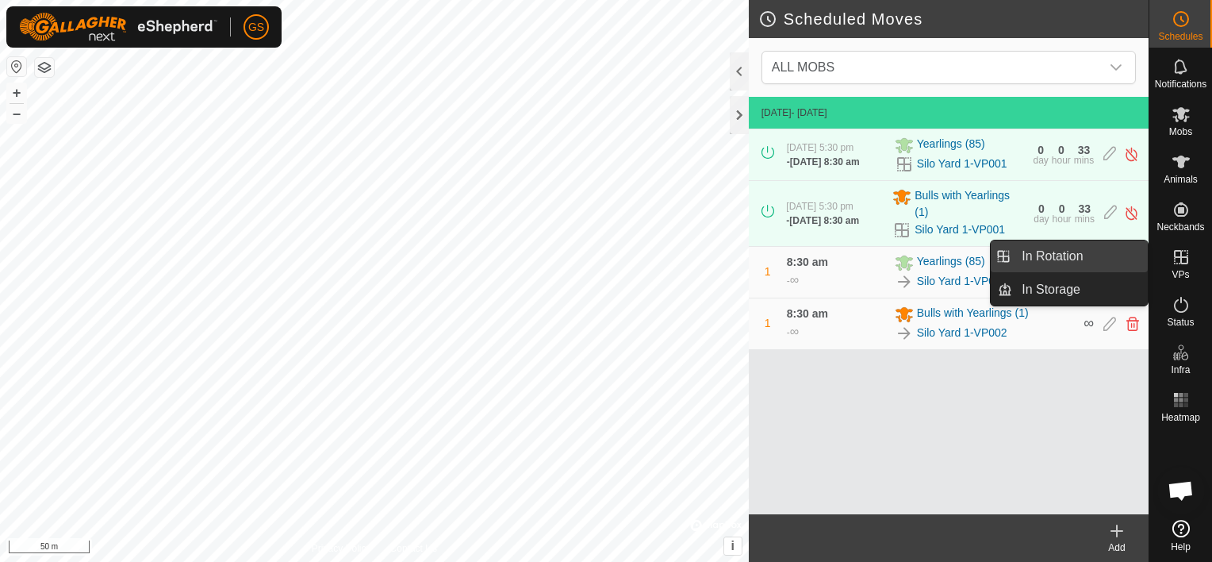
click at [1084, 256] on link "In Rotation" at bounding box center [1080, 256] width 136 height 32
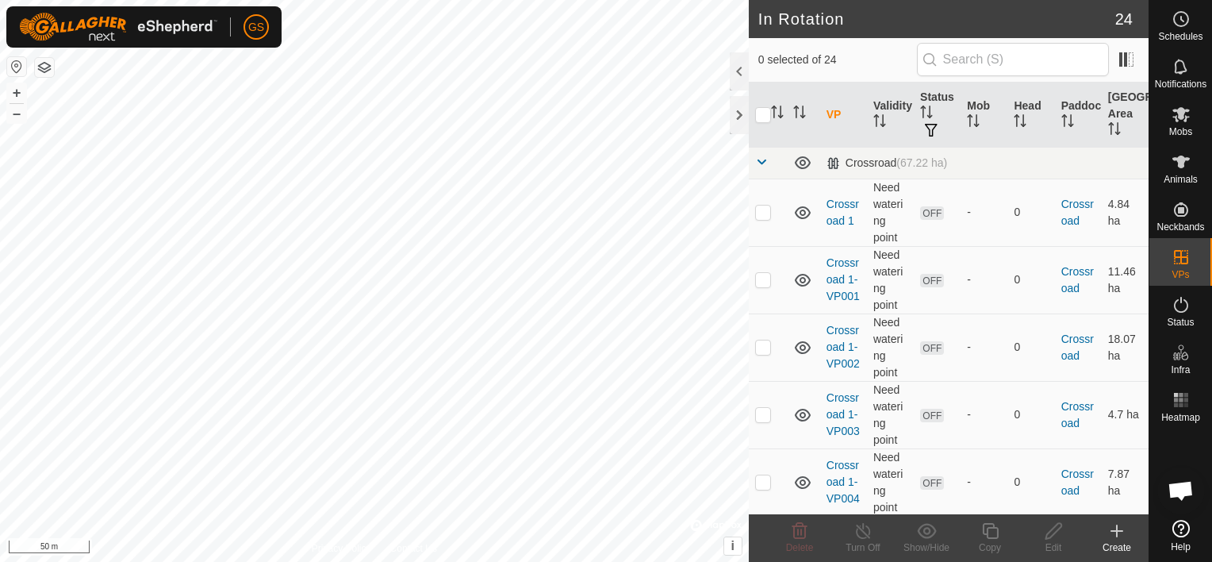
click at [1111, 543] on div "Create" at bounding box center [1116, 547] width 63 height 14
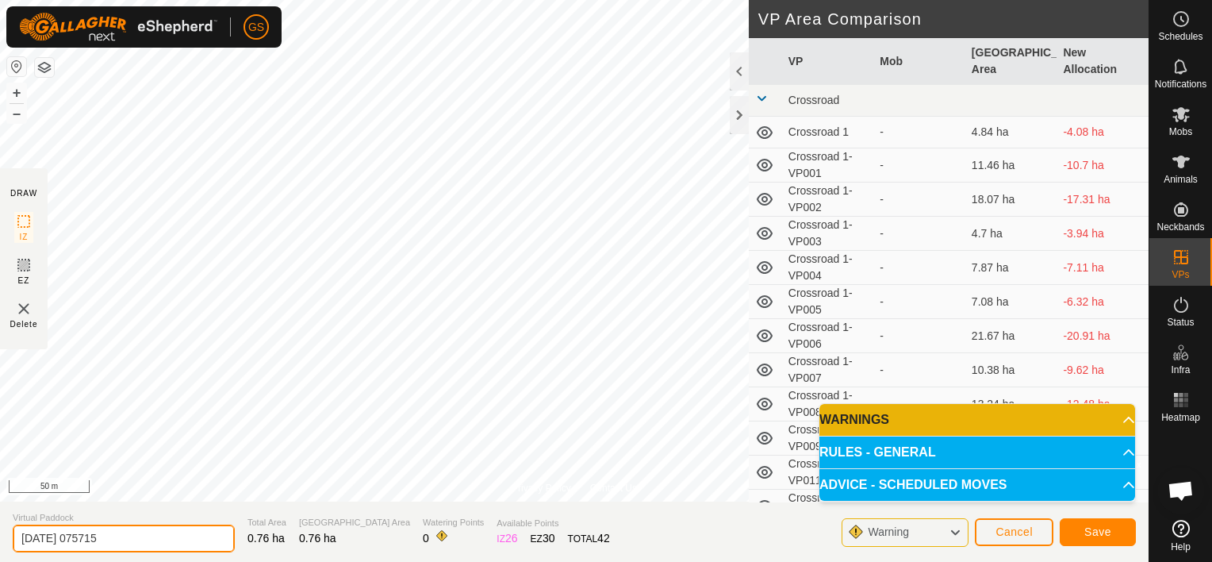
drag, startPoint x: 755, startPoint y: 447, endPoint x: 145, endPoint y: 533, distance: 616.0
click at [145, 533] on input "[DATE] 075715" at bounding box center [124, 538] width 222 height 28
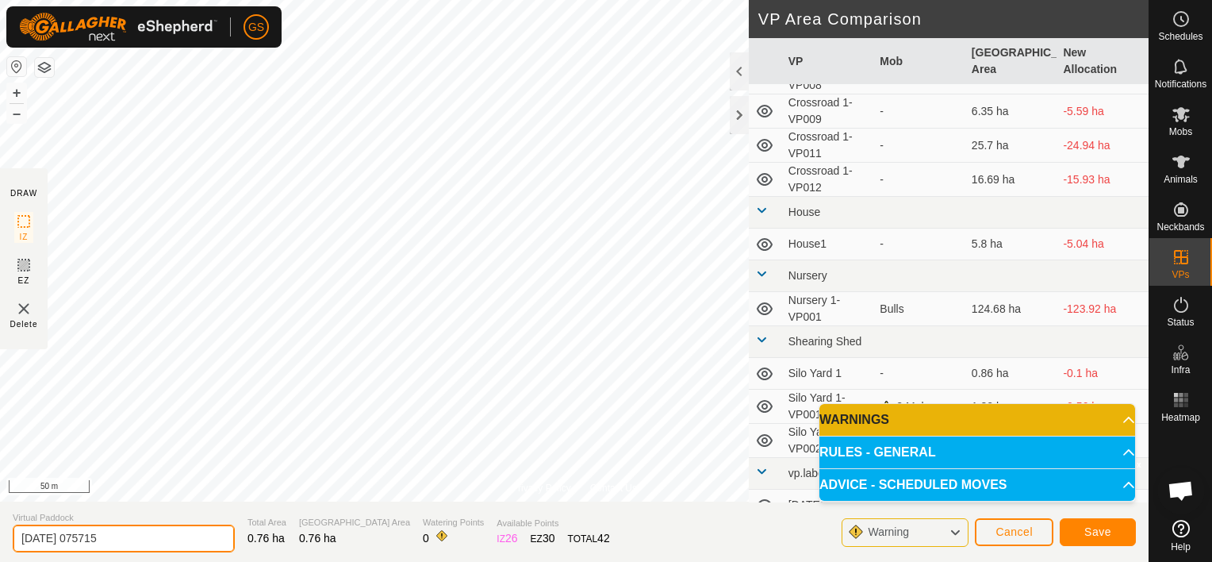
scroll to position [406, 0]
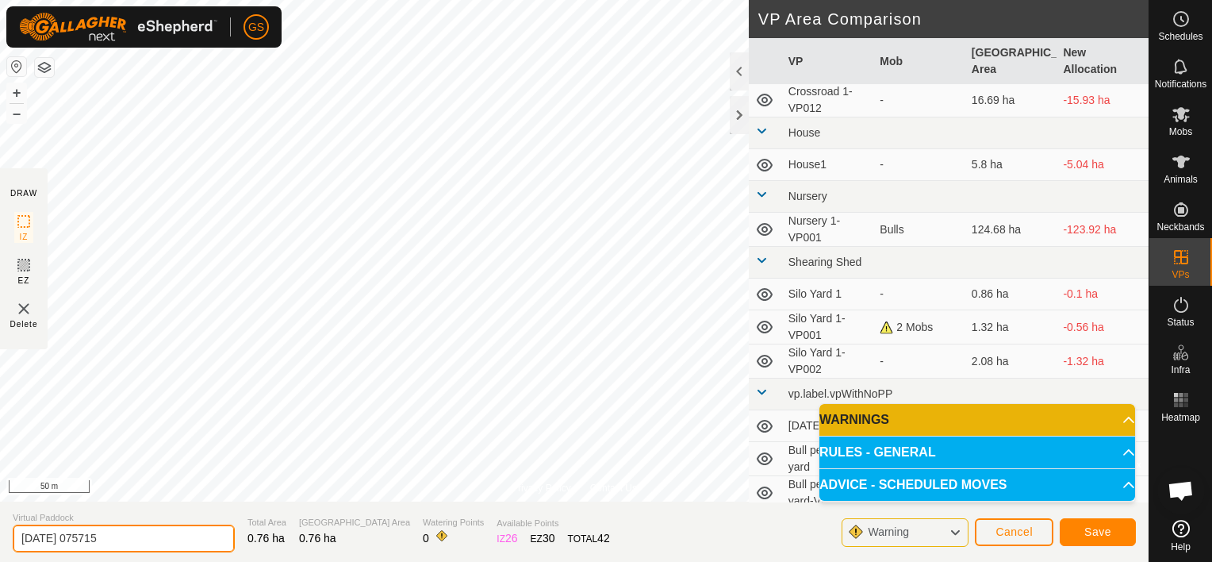
drag, startPoint x: 137, startPoint y: 539, endPoint x: -3, endPoint y: 530, distance: 140.7
click at [0, 530] on html "GS Schedules Notifications Mobs Animals Neckbands VPs Status Infra Heatmap Help…" at bounding box center [606, 281] width 1212 height 562
paste input "text"
type input "Silo Yard 1-VP003"
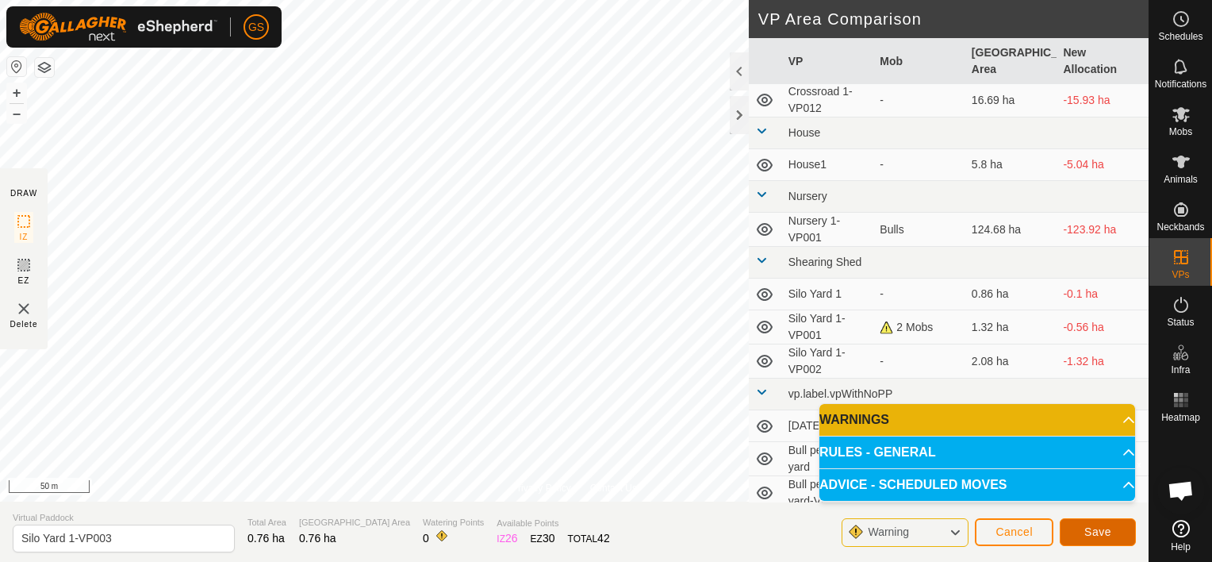
click at [1105, 531] on span "Save" at bounding box center [1097, 531] width 27 height 13
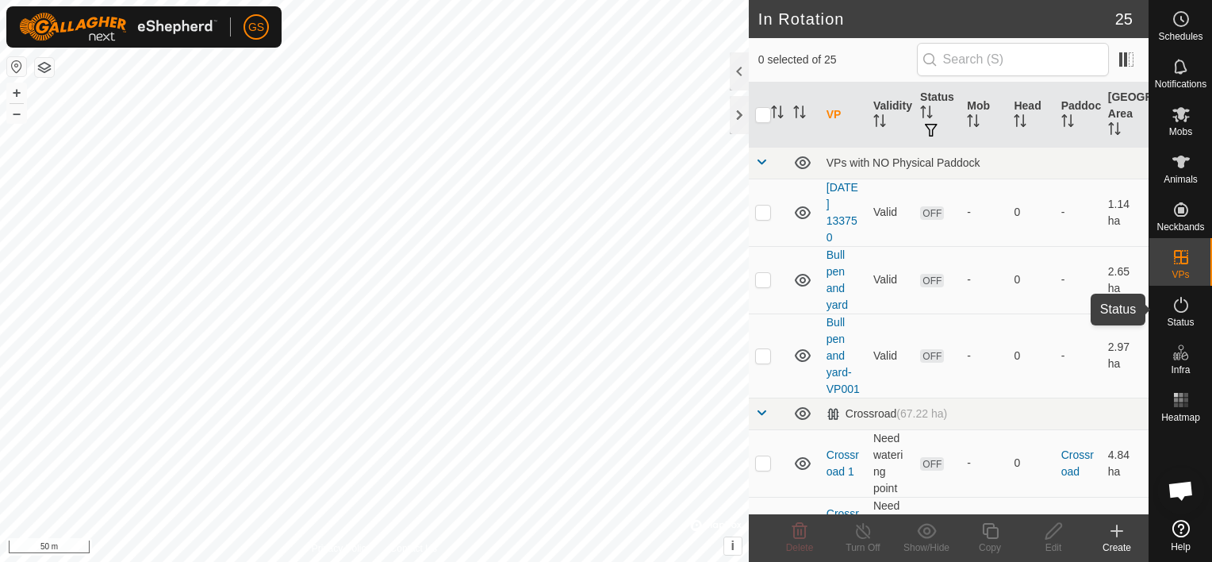
drag, startPoint x: 1187, startPoint y: 309, endPoint x: 1187, endPoint y: 360, distance: 51.6
click at [1187, 309] on icon at bounding box center [1180, 304] width 19 height 19
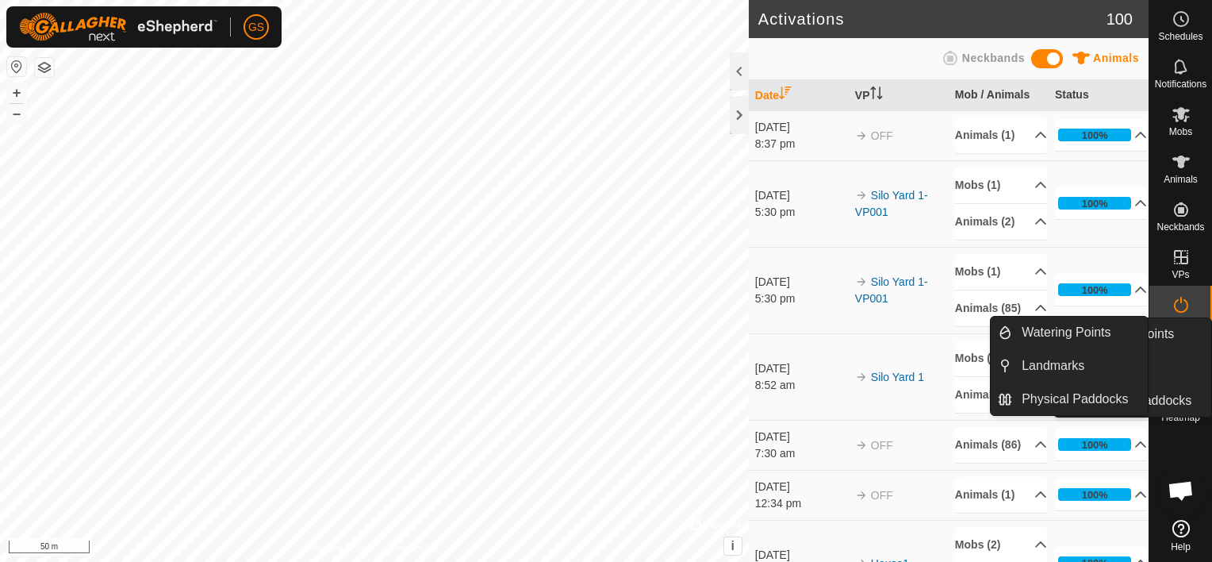
click at [1187, 360] on link "Landmarks" at bounding box center [1143, 367] width 136 height 32
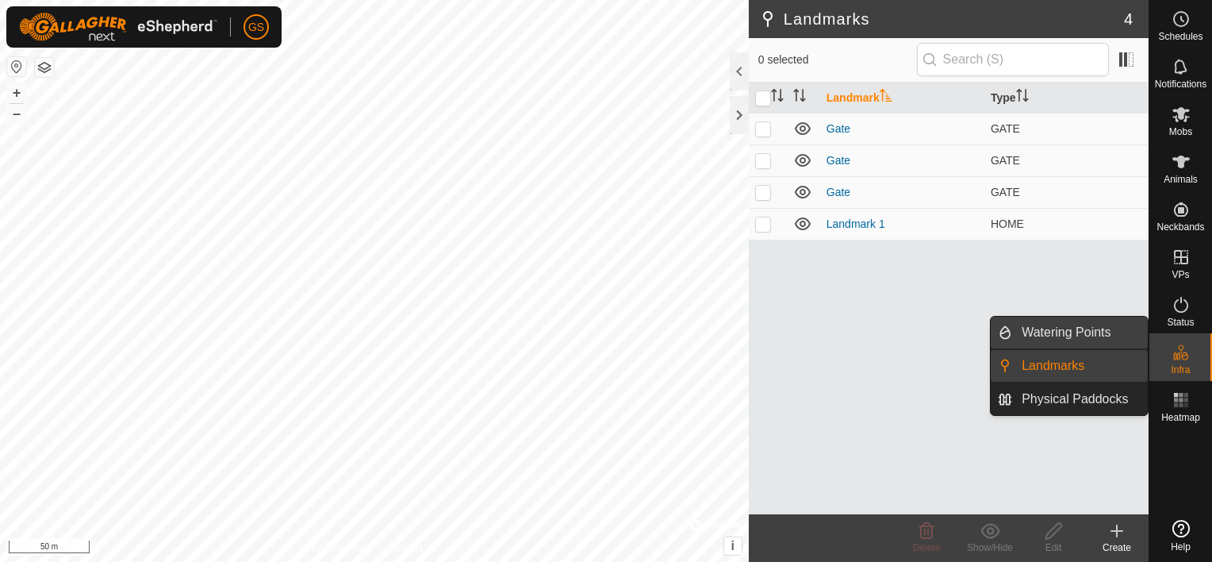
click at [1078, 335] on link "Watering Points" at bounding box center [1080, 332] width 136 height 32
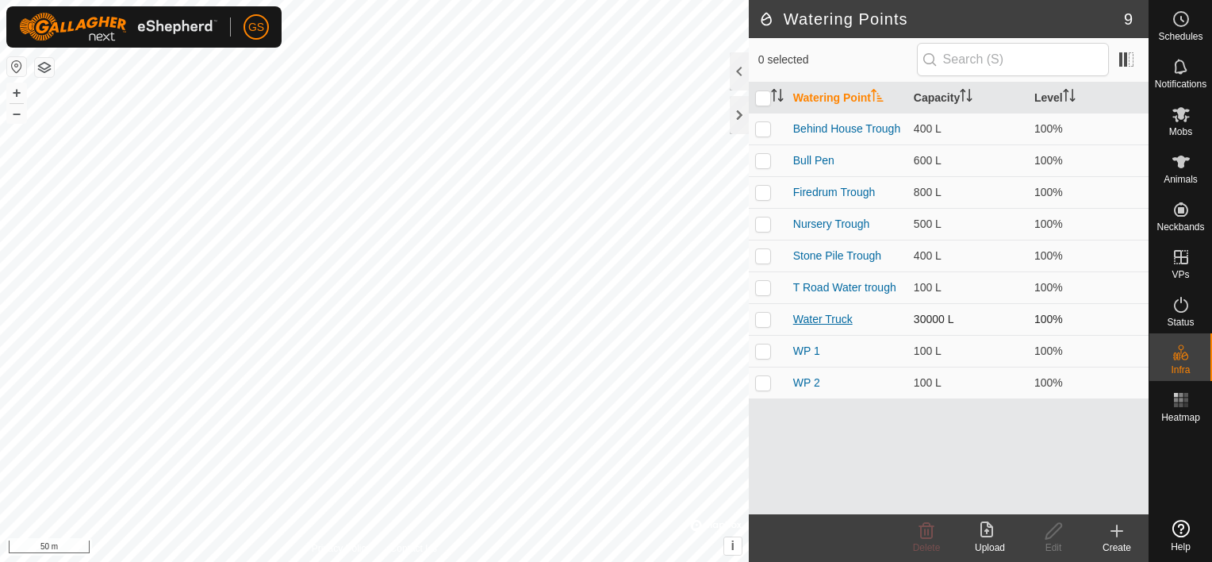
click at [803, 314] on link "Water Truck" at bounding box center [822, 318] width 59 height 13
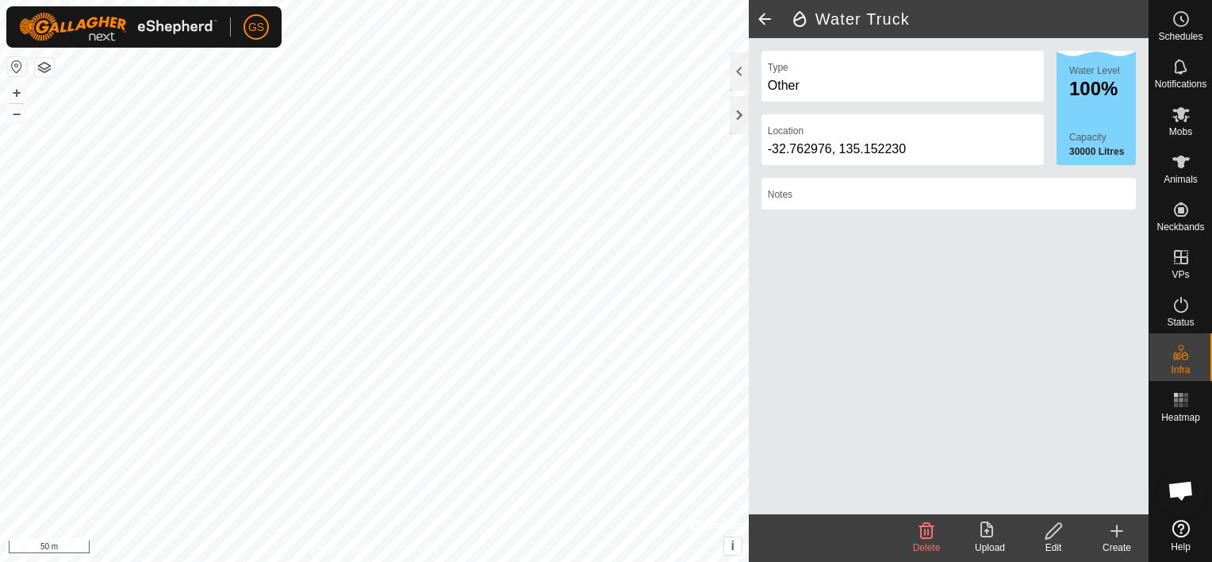
click at [1049, 526] on icon at bounding box center [1054, 530] width 20 height 19
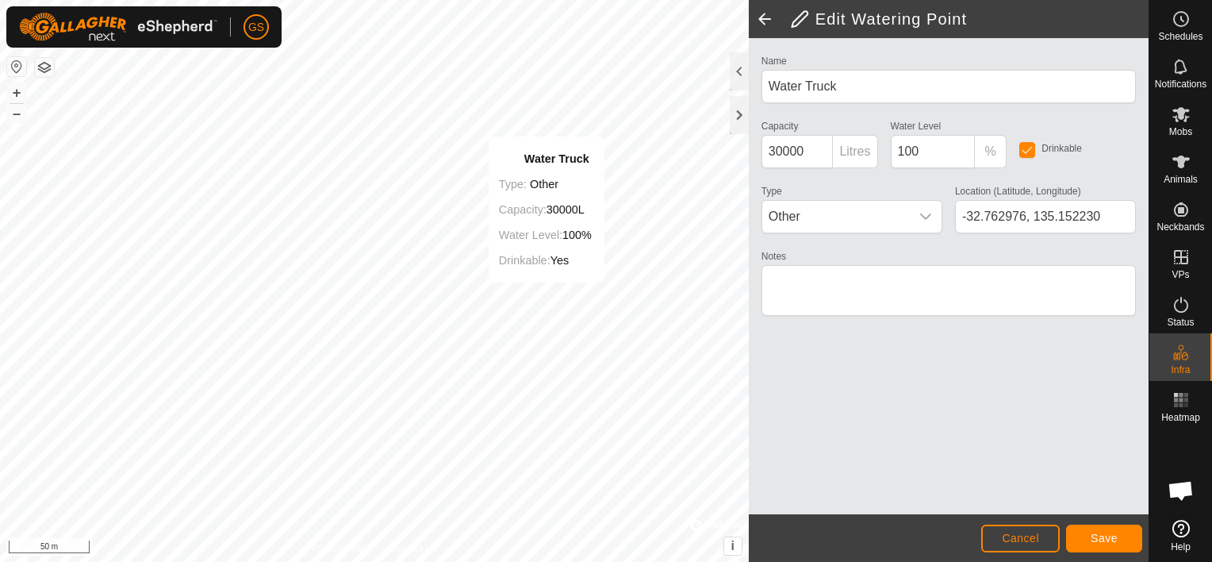
type input "-32.762810, 135.153146"
click at [762, 19] on span at bounding box center [765, 19] width 32 height 38
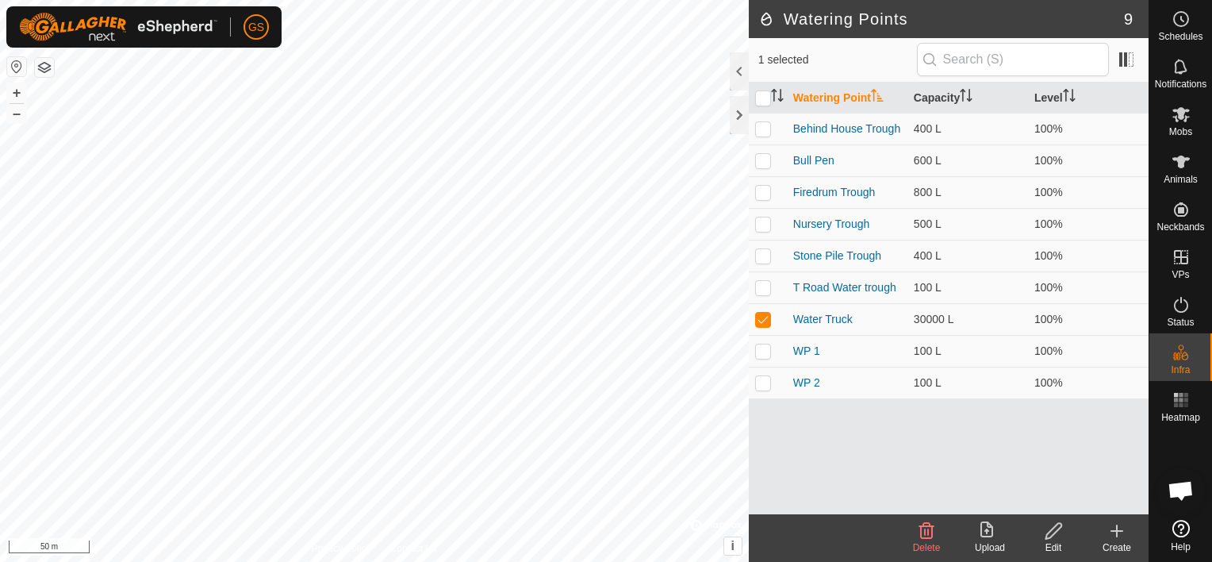
click at [1056, 536] on icon at bounding box center [1054, 530] width 20 height 19
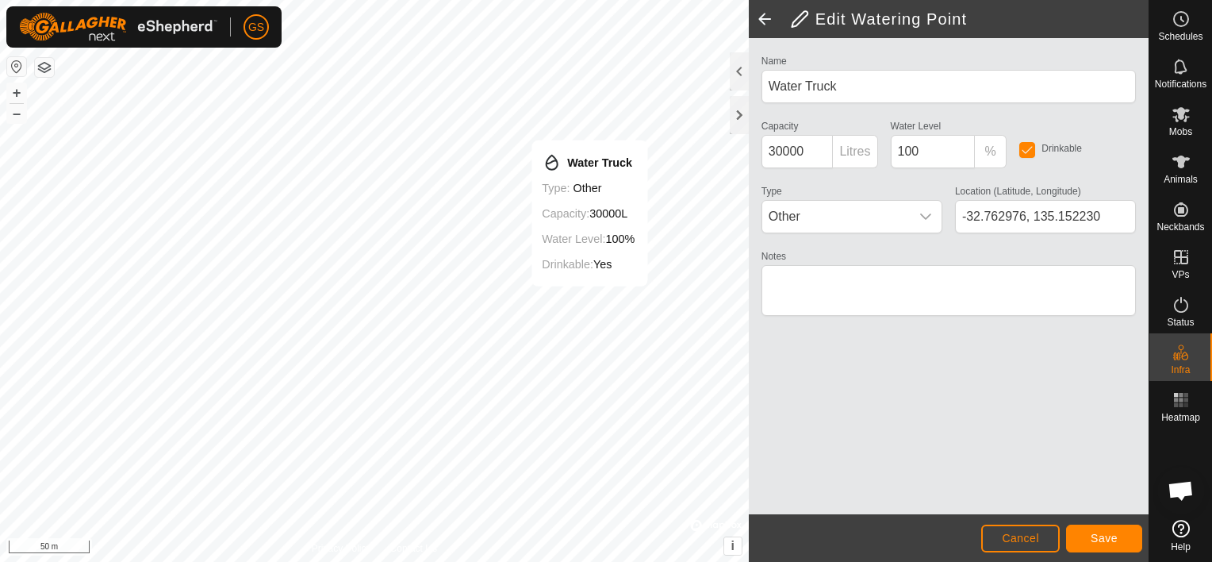
type input "-32.762859, 135.153125"
click at [1118, 540] on button "Save" at bounding box center [1104, 538] width 76 height 28
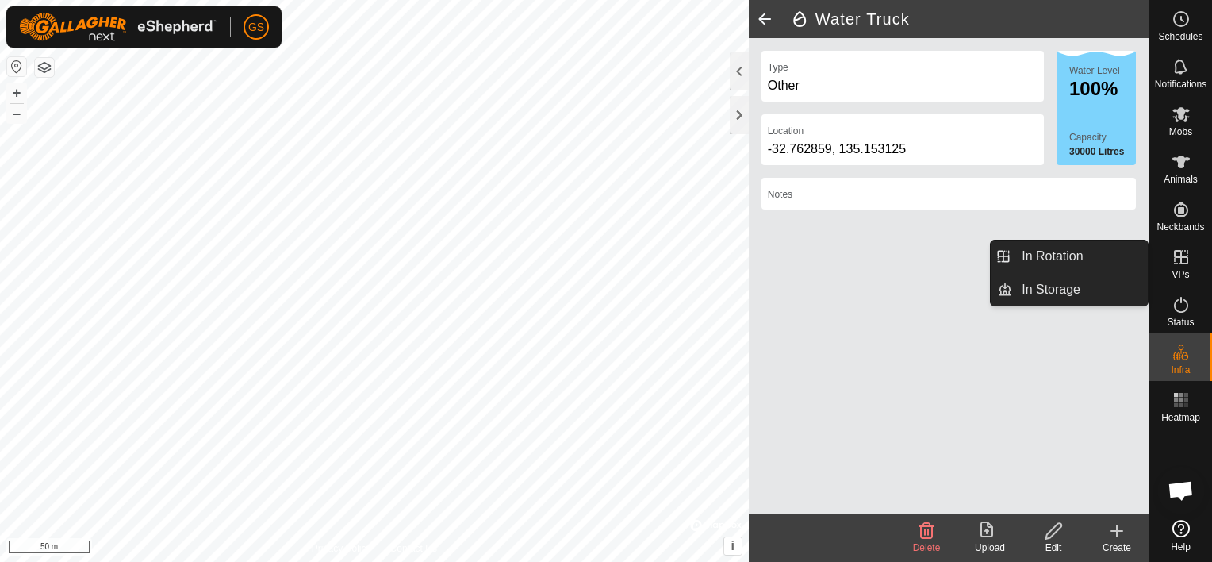
click at [1183, 260] on icon at bounding box center [1180, 256] width 19 height 19
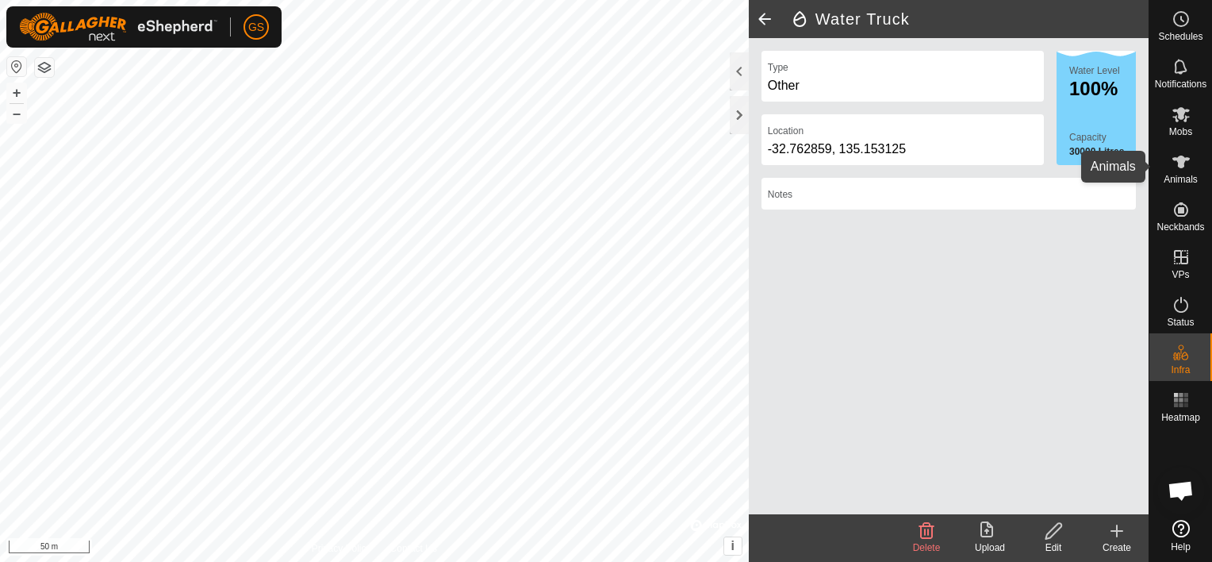
click at [1183, 170] on icon at bounding box center [1180, 161] width 19 height 19
